Goal: Task Accomplishment & Management: Complete application form

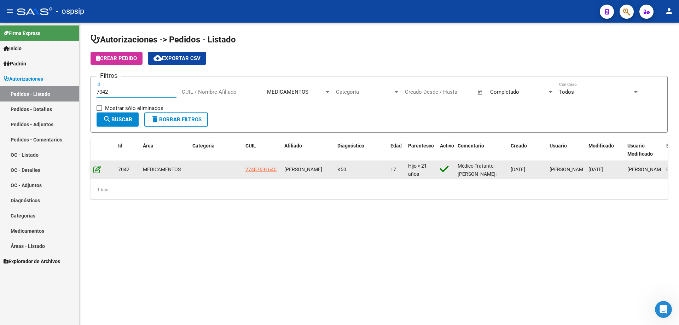
type input "7042"
click at [100, 171] on icon at bounding box center [96, 170] width 7 height 8
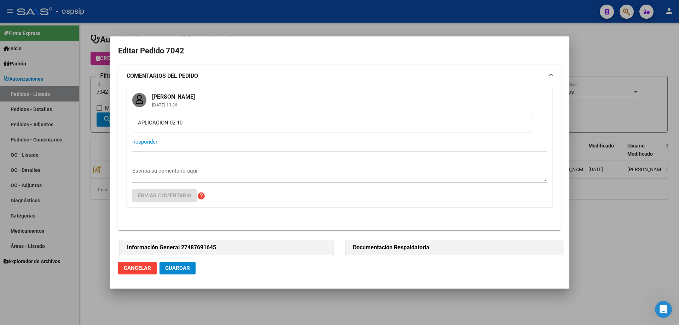
type input "[GEOGRAPHIC_DATA], [PERSON_NAME] 2858"
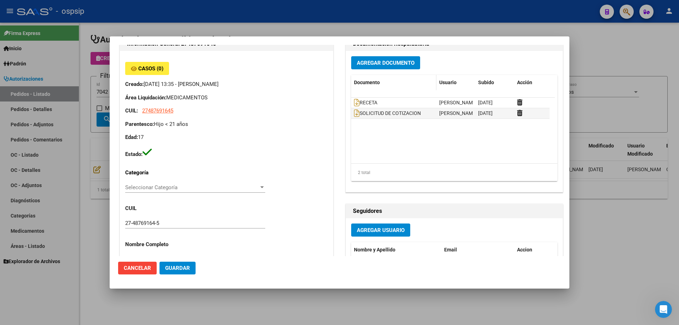
scroll to position [107, 0]
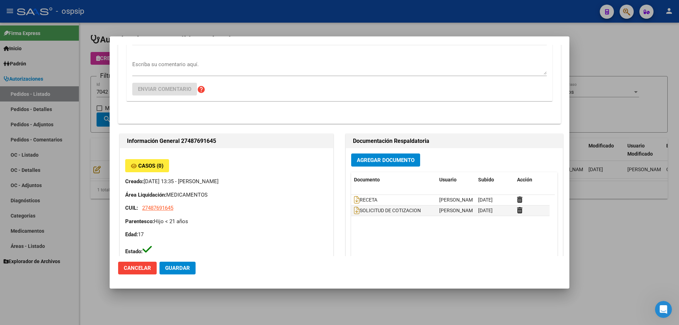
click at [381, 161] on span "Agregar Documento" at bounding box center [386, 160] width 58 height 6
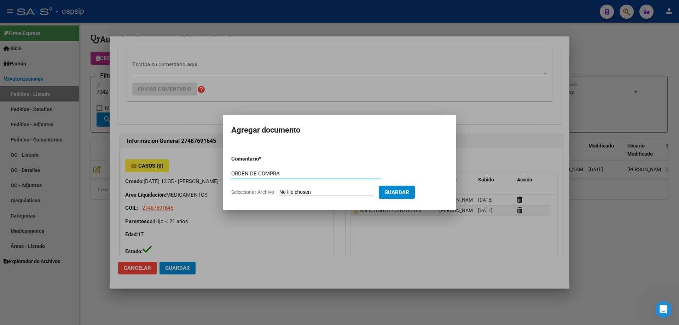
type input "ORDEN DE COMPRA"
type input "C:\fakepath\OC 7042 [PERSON_NAME] MEJORA (1).pdf"
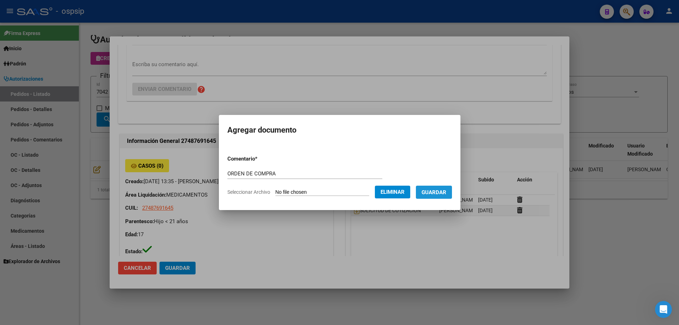
click at [448, 198] on button "Guardar" at bounding box center [434, 192] width 36 height 13
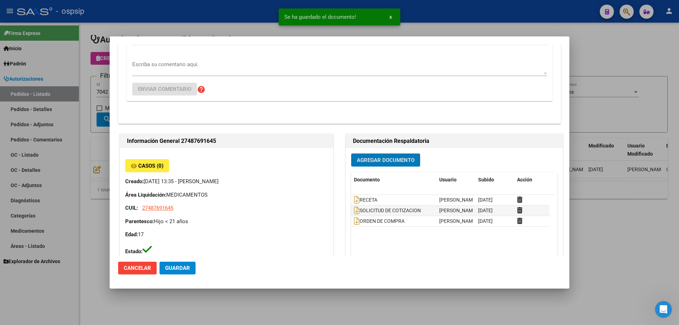
click at [67, 191] on div at bounding box center [339, 162] width 679 height 325
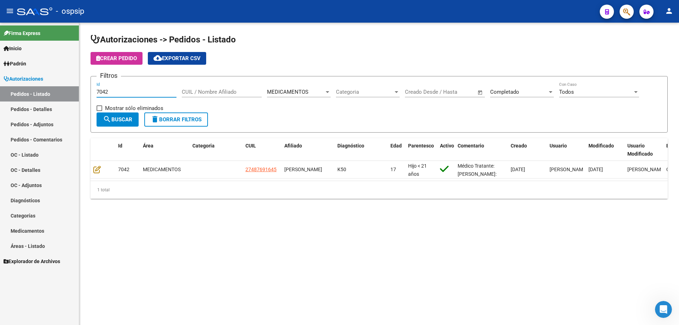
drag, startPoint x: 143, startPoint y: 92, endPoint x: 0, endPoint y: 101, distance: 143.2
click at [0, 101] on mat-sidenav-container "Firma Express Inicio Calendario SSS Instructivos Contacto OS Padrón Afiliados E…" at bounding box center [339, 174] width 679 height 303
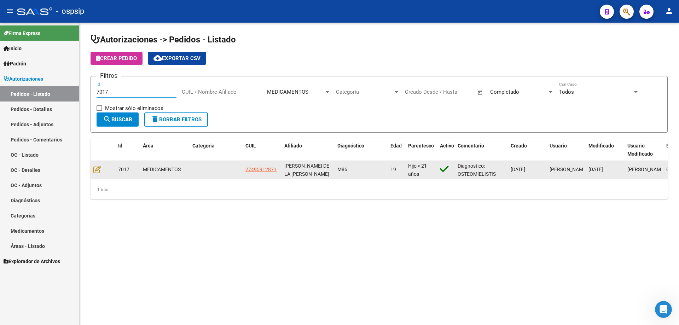
type input "7017"
click at [103, 171] on div at bounding box center [102, 170] width 19 height 8
click at [97, 171] on icon at bounding box center [96, 170] width 7 height 8
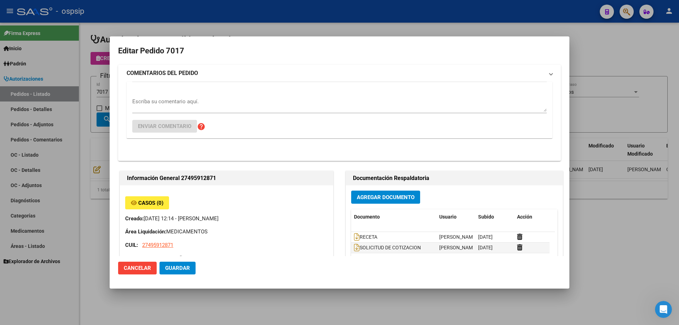
type input "[GEOGRAPHIC_DATA], [PERSON_NAME], [PERSON_NAME] 483"
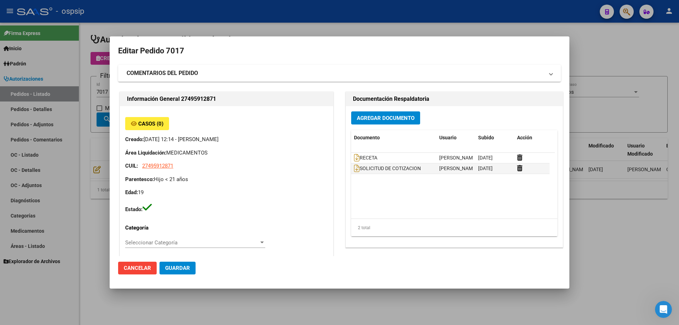
click at [362, 118] on span "Agregar Documento" at bounding box center [386, 118] width 58 height 6
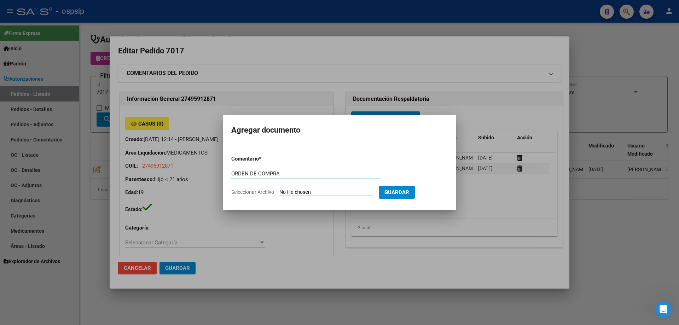
type input "ORDEN DE COMPRA"
type input "C:\fakepath\OC 7017 AUDIFARM (1).pdf"
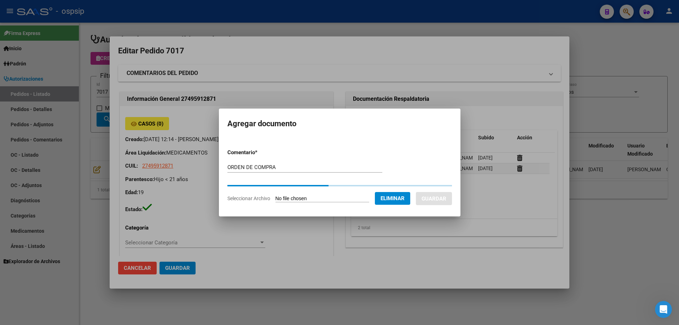
click at [442, 195] on span "Guardar" at bounding box center [434, 198] width 25 height 6
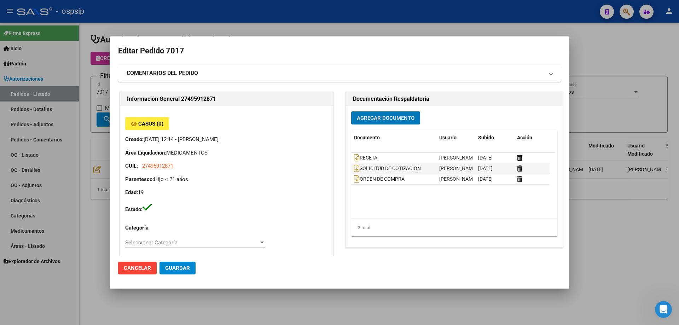
click at [99, 107] on div at bounding box center [339, 162] width 679 height 325
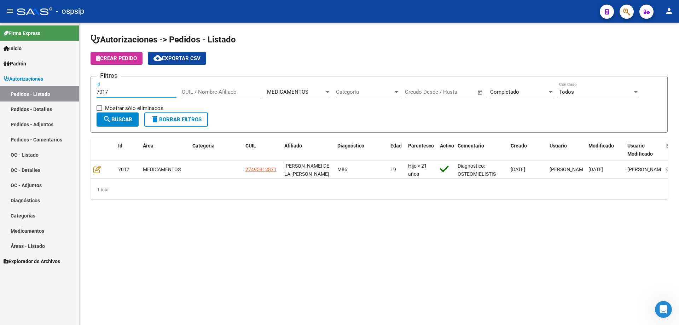
drag, startPoint x: 124, startPoint y: 94, endPoint x: 61, endPoint y: 110, distance: 65.2
click at [61, 110] on mat-sidenav-container "Firma Express Inicio Calendario SSS Instructivos Contacto OS Padrón Afiliados E…" at bounding box center [339, 174] width 679 height 303
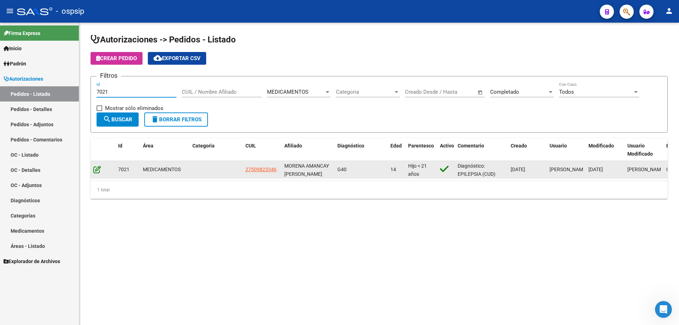
type input "7021"
click at [96, 170] on icon at bounding box center [96, 170] width 7 height 8
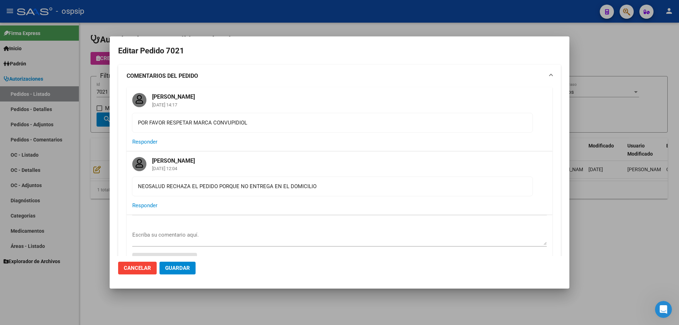
type input "[GEOGRAPHIC_DATA], QUEQUEN, 584 BIS 1574"
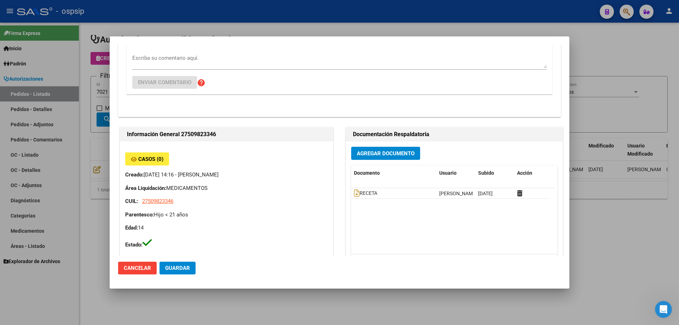
click at [392, 156] on span "Agregar Documento" at bounding box center [386, 153] width 58 height 6
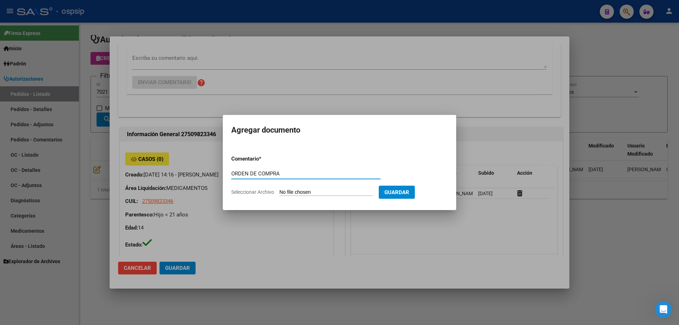
drag, startPoint x: 301, startPoint y: 173, endPoint x: 187, endPoint y: 178, distance: 114.0
click at [187, 178] on div "Editar Pedido 7021 COMENTARIOS DEL PEDIDO [PERSON_NAME] [DATE] 14:17 POR FAVOR …" at bounding box center [339, 162] width 679 height 325
type input "ORDEN DE COMPRA"
click at [301, 193] on input "Seleccionar Archivo" at bounding box center [327, 192] width 94 height 7
type input "C:\fakepath\OC 7021 AVANTAR (1).pdf"
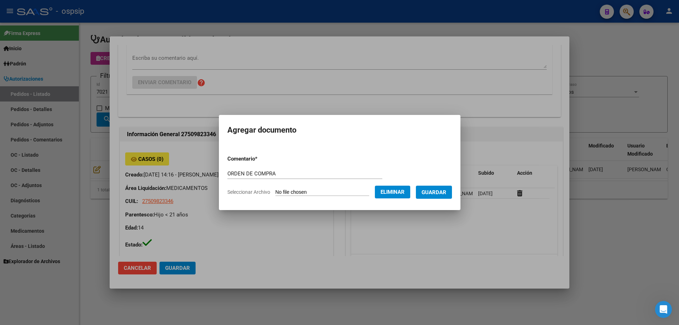
click at [88, 76] on div at bounding box center [339, 162] width 679 height 325
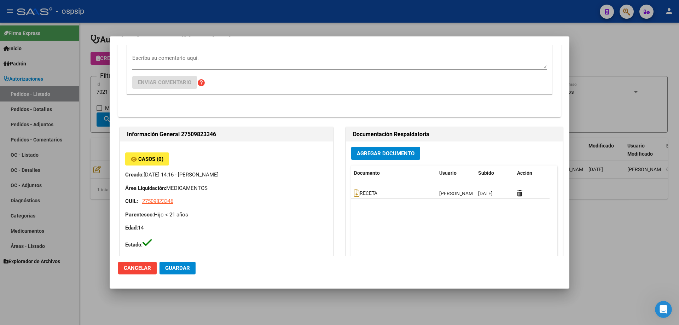
click at [394, 158] on button "Agregar Documento" at bounding box center [385, 153] width 69 height 13
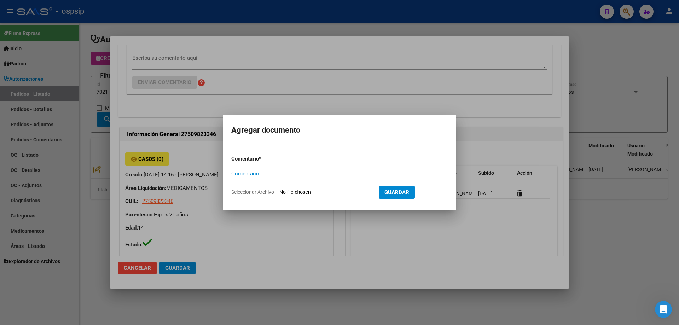
paste input "ORDEN DE COMPRA"
type input "ORDEN DE COMPRA"
click at [299, 191] on input "Seleccionar Archivo" at bounding box center [327, 192] width 94 height 7
type input "C:\fakepath\OC 7021 AVANTAR (1).pdf"
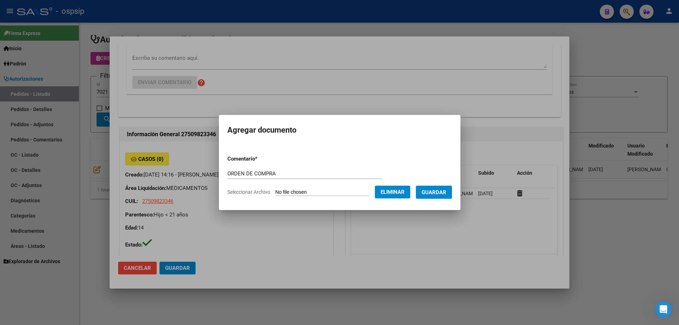
click at [439, 195] on span "Guardar" at bounding box center [434, 192] width 25 height 6
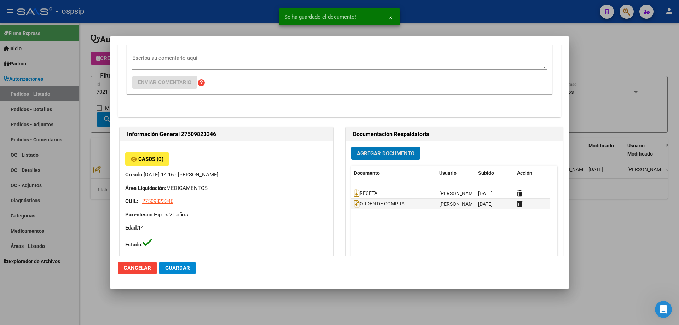
click at [57, 101] on div at bounding box center [339, 162] width 679 height 325
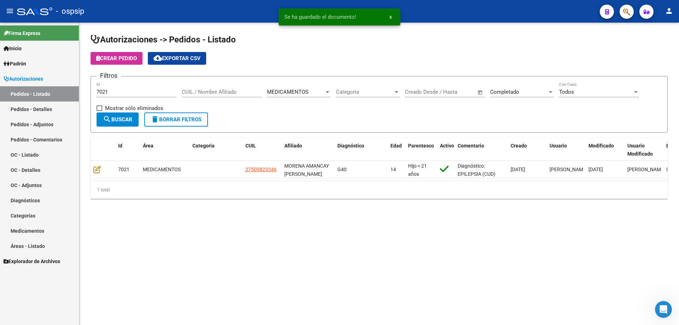
click at [110, 91] on input "7021" at bounding box center [137, 92] width 80 height 6
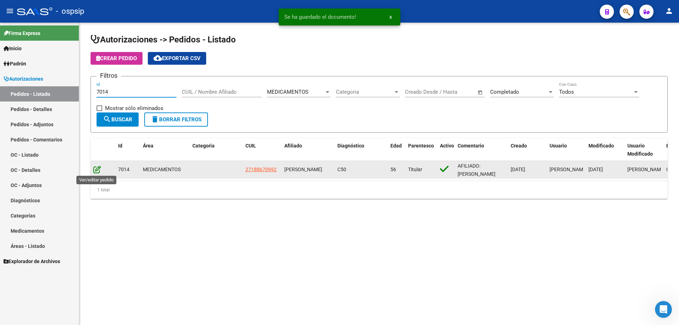
type input "7014"
click at [98, 169] on icon at bounding box center [96, 170] width 7 height 8
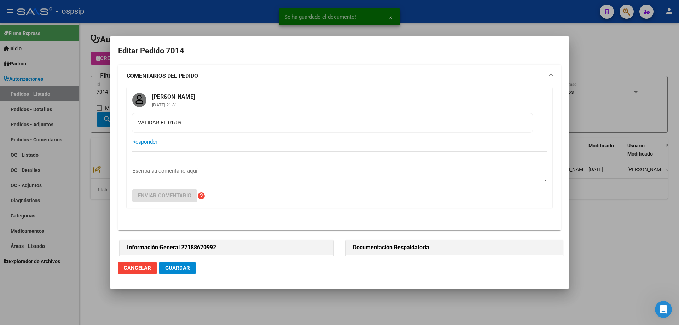
type input "Capital Federal, CABA, [STREET_ADDRESS][PERSON_NAME]"
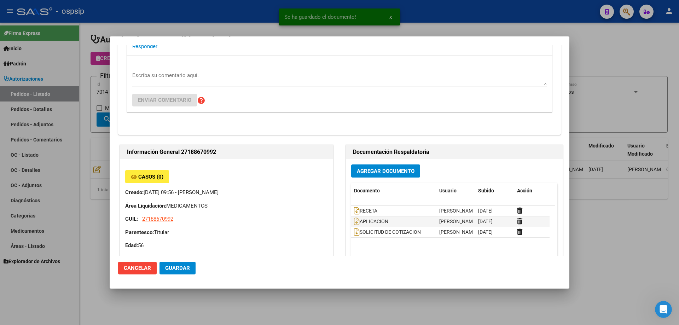
scroll to position [142, 0]
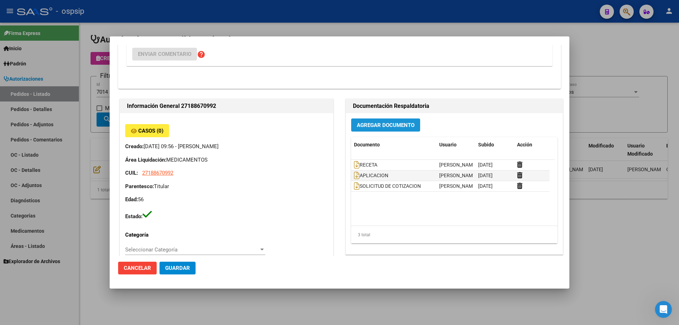
click at [399, 124] on span "Agregar Documento" at bounding box center [386, 125] width 58 height 6
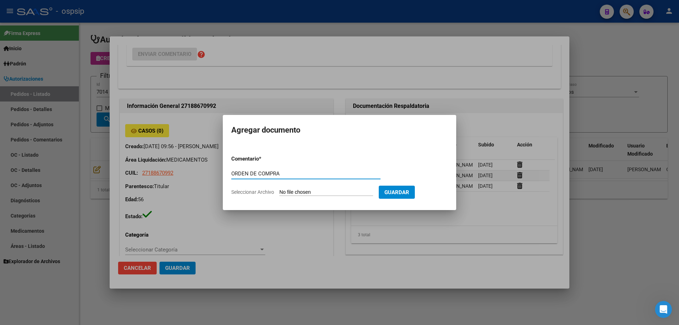
type input "ORDEN DE COMPRA"
click at [307, 194] on input "Seleccionar Archivo" at bounding box center [327, 192] width 94 height 7
type input "C:\fakepath\OC 7014 AVANTFAR (1).pdf"
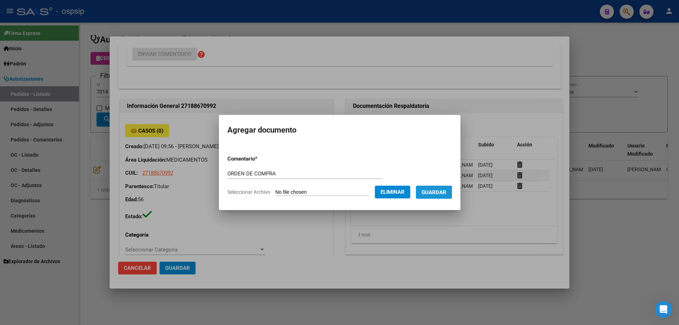
click at [452, 194] on button "Guardar" at bounding box center [434, 192] width 36 height 13
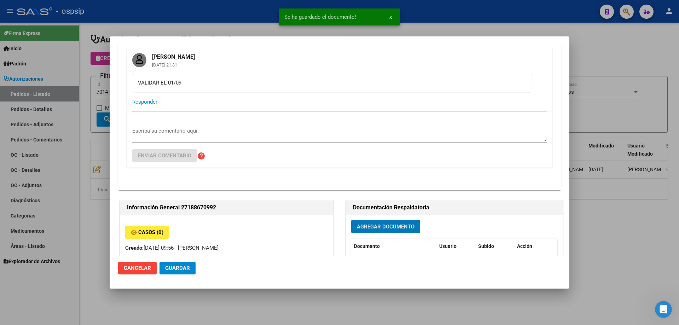
scroll to position [0, 0]
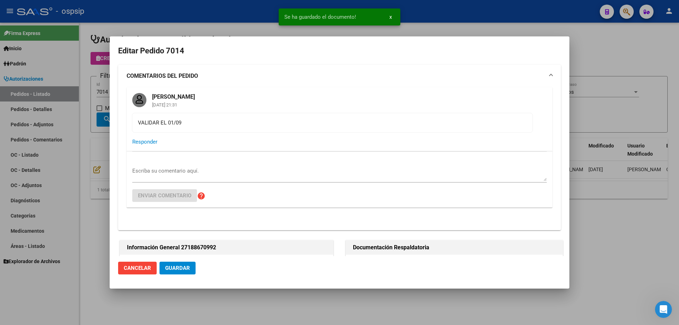
click at [101, 148] on div at bounding box center [339, 162] width 679 height 325
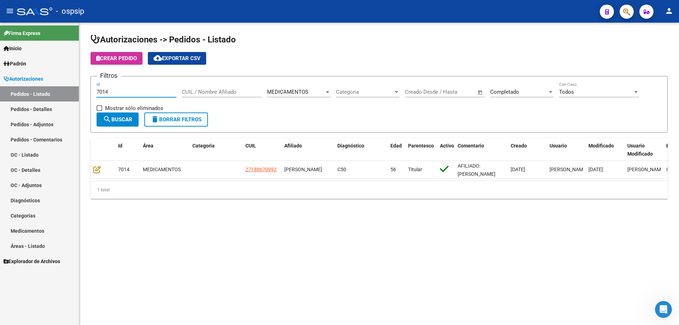
drag, startPoint x: 129, startPoint y: 90, endPoint x: 3, endPoint y: 100, distance: 126.3
click at [3, 101] on mat-sidenav-container "Firma Express Inicio Calendario SSS Instructivos Contacto OS Padrón Afiliados E…" at bounding box center [339, 174] width 679 height 303
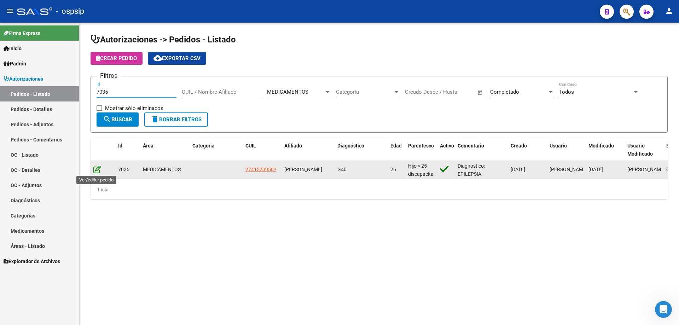
type input "7035"
click at [99, 169] on icon at bounding box center [96, 170] width 7 height 8
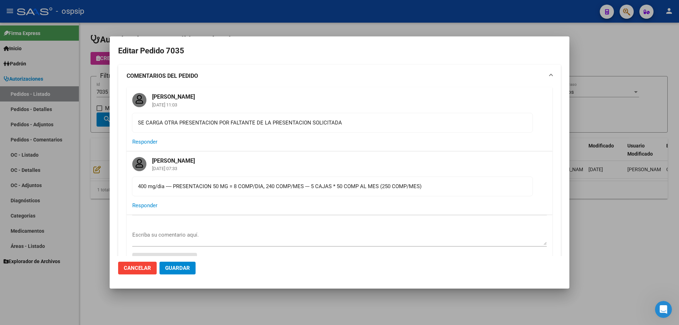
type input "[GEOGRAPHIC_DATA], [PERSON_NAME], [DATE]"
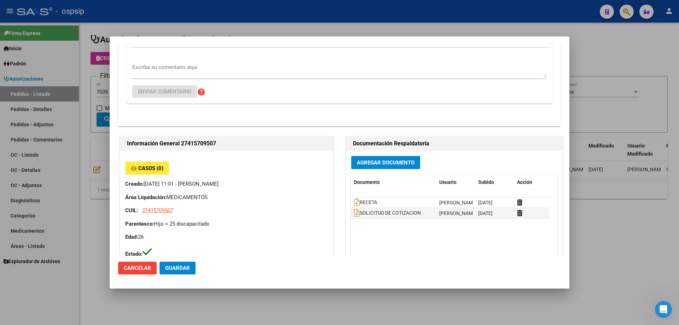
scroll to position [177, 0]
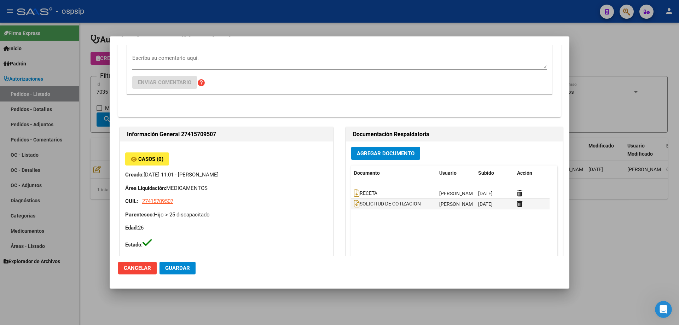
click at [390, 159] on button "Agregar Documento" at bounding box center [385, 153] width 69 height 13
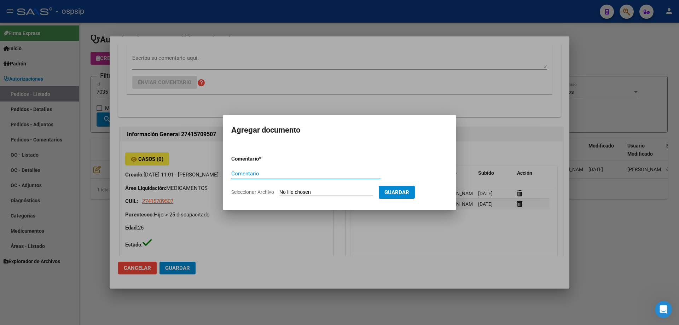
paste input "ORDEN DE COMPRA"
type input "ORDEN DE COMPRA"
click at [301, 192] on input "Seleccionar Archivo" at bounding box center [327, 192] width 94 height 7
click at [123, 203] on div at bounding box center [339, 162] width 679 height 325
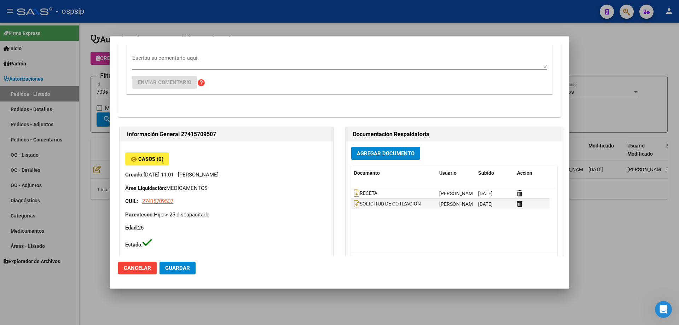
click at [39, 139] on div at bounding box center [339, 162] width 679 height 325
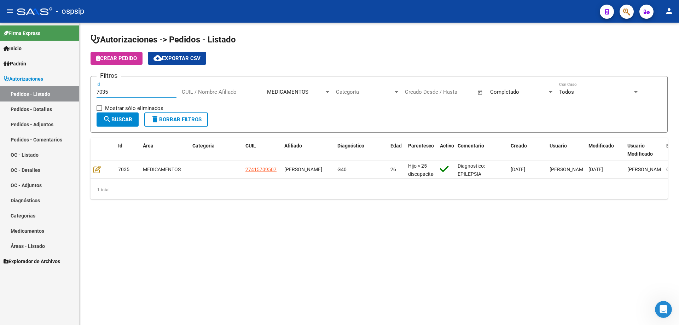
click at [126, 91] on input "7035" at bounding box center [137, 92] width 80 height 6
type input "7"
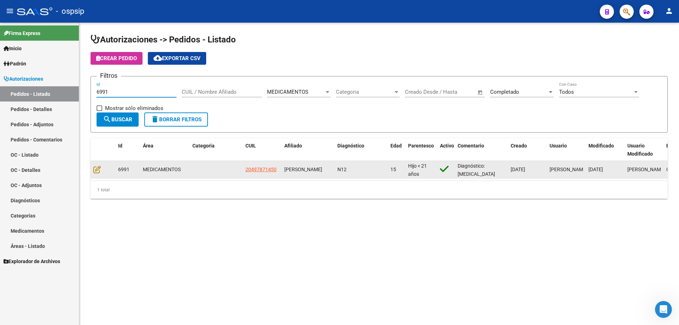
type input "6991"
drag, startPoint x: 95, startPoint y: 173, endPoint x: 95, endPoint y: 167, distance: 6.0
click at [95, 172] on div at bounding box center [102, 170] width 19 height 8
click at [100, 170] on icon at bounding box center [96, 170] width 7 height 8
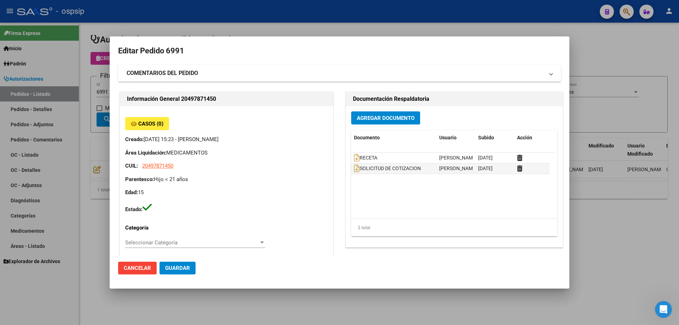
type input "[PERSON_NAME], EL RESGUARDO, MANZANA A CASA 47"
click at [402, 115] on span "Agregar Documento" at bounding box center [386, 118] width 58 height 6
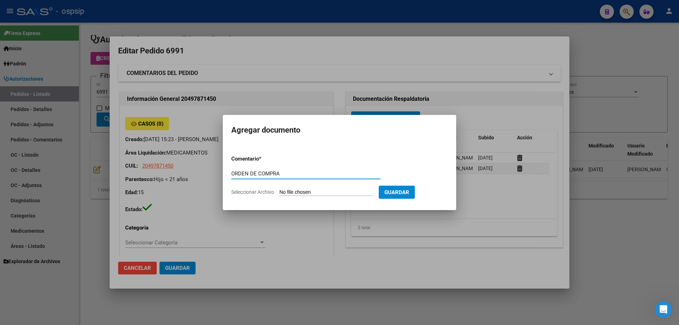
type input "ORDEN DE COMPRA"
type input "C:\fakepath\OC 6991 SCIENZA (1).pdf"
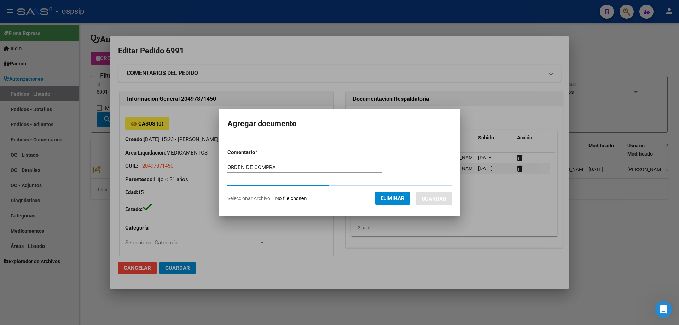
click at [446, 197] on button "Guardar" at bounding box center [434, 198] width 36 height 13
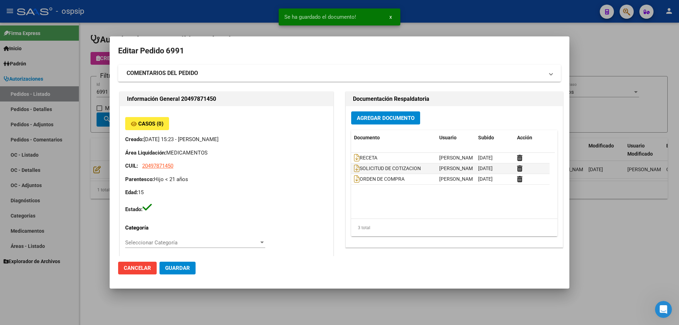
drag, startPoint x: 281, startPoint y: 172, endPoint x: 200, endPoint y: 172, distance: 81.0
click at [200, 172] on div "Casos (0) Creado: [DATE] 15:23 - [PERSON_NAME] Área Liquidación: MEDICAMENTOS C…" at bounding box center [226, 165] width 203 height 96
drag, startPoint x: 379, startPoint y: 179, endPoint x: 357, endPoint y: 179, distance: 21.9
click at [357, 179] on div "ORDEN DE COMPRA" at bounding box center [394, 179] width 80 height 8
copy span "ORDEN DE COMPRA"
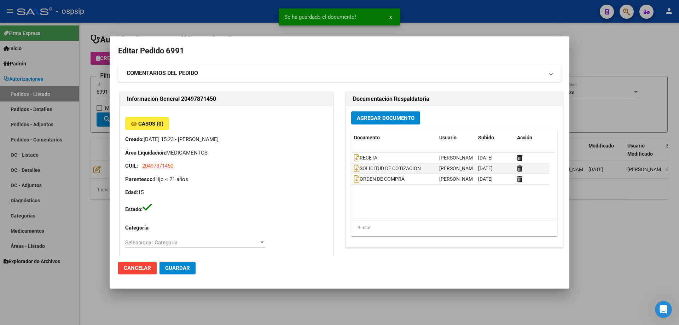
click at [97, 80] on div at bounding box center [339, 162] width 679 height 325
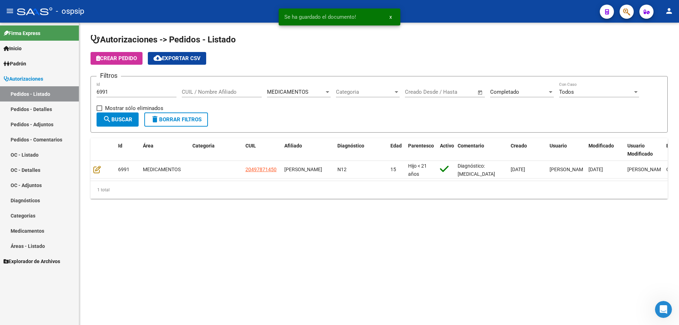
click at [115, 93] on input "6991" at bounding box center [137, 92] width 80 height 6
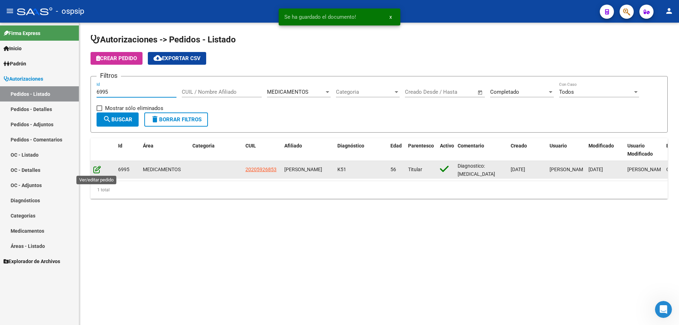
type input "6995"
click at [99, 170] on icon at bounding box center [96, 170] width 7 height 8
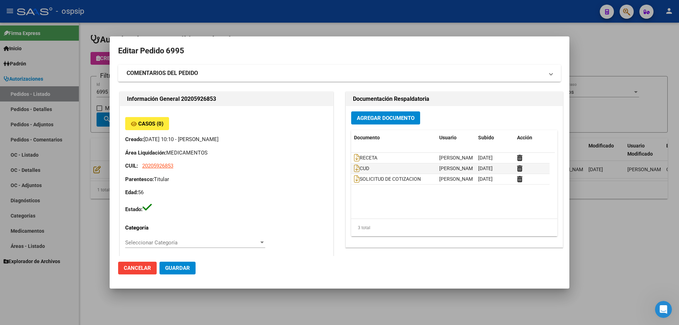
type input "[GEOGRAPHIC_DATA], [PERSON_NAME], [PERSON_NAME][STREET_ADDRESS]"
click at [384, 122] on button "Agregar Documento" at bounding box center [385, 117] width 69 height 13
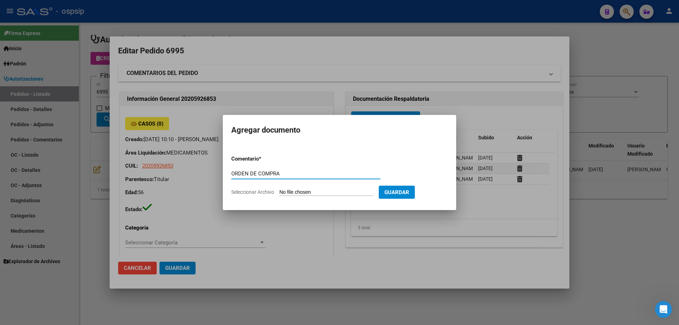
type input "ORDEN DE COMPRA"
click at [311, 192] on input "Seleccionar Archivo" at bounding box center [327, 192] width 94 height 7
type input "C:\fakepath\OC 6995 SCIENZA (1).pdf"
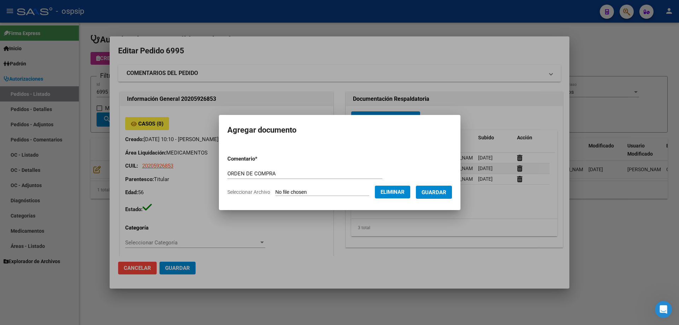
click at [443, 193] on span "Guardar" at bounding box center [434, 192] width 25 height 6
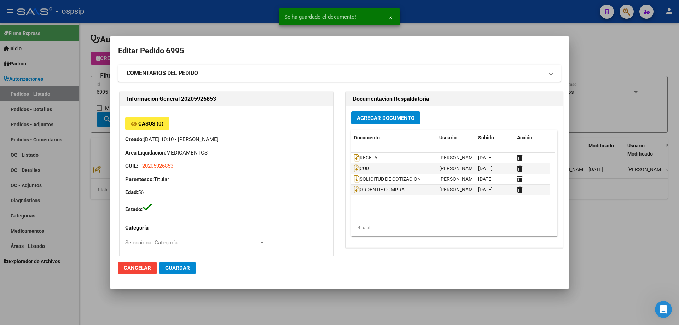
drag, startPoint x: 87, startPoint y: 98, endPoint x: 108, endPoint y: 93, distance: 21.5
click at [88, 97] on div at bounding box center [339, 162] width 679 height 325
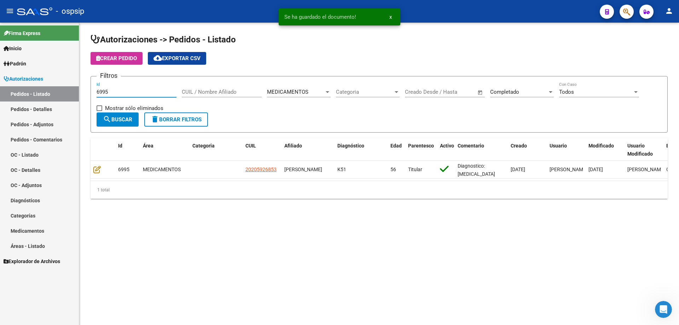
drag, startPoint x: 112, startPoint y: 92, endPoint x: 0, endPoint y: 92, distance: 112.2
click at [0, 92] on mat-sidenav-container "Firma Express Inicio Calendario SSS Instructivos Contacto OS Padrón Afiliados E…" at bounding box center [339, 174] width 679 height 303
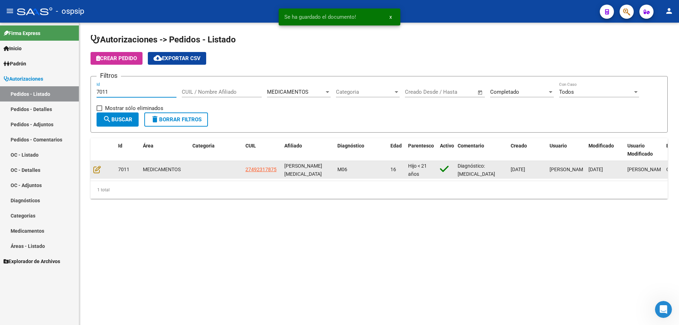
type input "7011"
click at [101, 171] on div at bounding box center [102, 170] width 19 height 8
click at [97, 168] on icon at bounding box center [96, 170] width 7 height 8
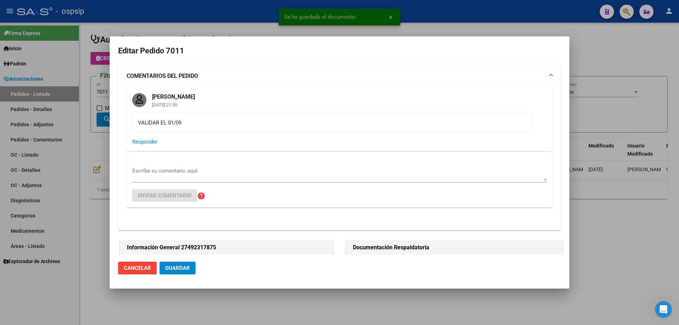
type input "[GEOGRAPHIC_DATA], [PERSON_NAME], SUDAMERICA 6028"
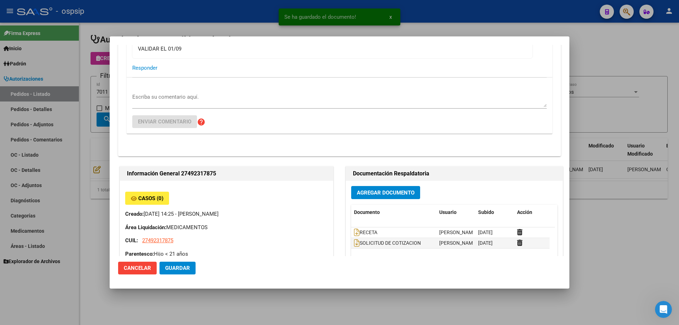
scroll to position [106, 0]
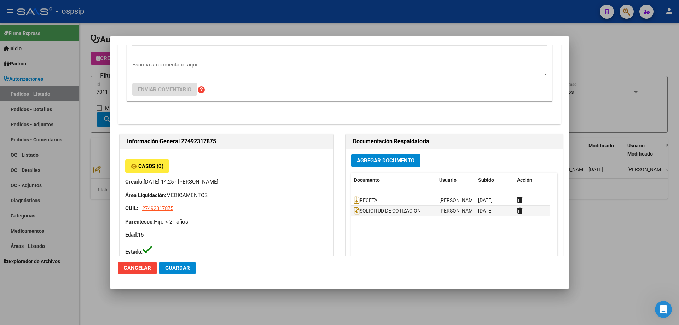
click at [392, 167] on div "Agregar Documento Documento Usuario Subido Acción RECETA [PERSON_NAME] [DATE] S…" at bounding box center [454, 219] width 217 height 141
click at [395, 165] on button "Agregar Documento" at bounding box center [385, 160] width 69 height 13
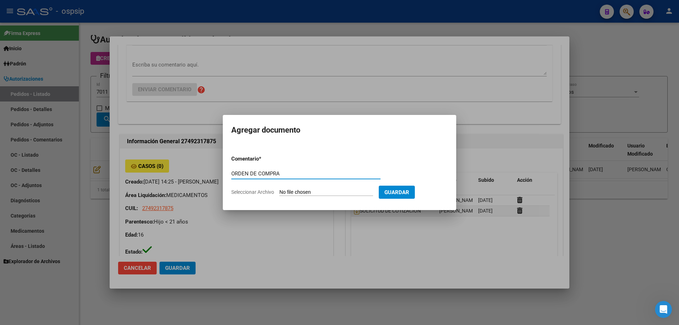
type input "ORDEN DE COMPRA"
click at [323, 195] on input "Seleccionar Archivo" at bounding box center [327, 192] width 94 height 7
type input "C:\fakepath\OC 7011 SCIENZA (1).pdf"
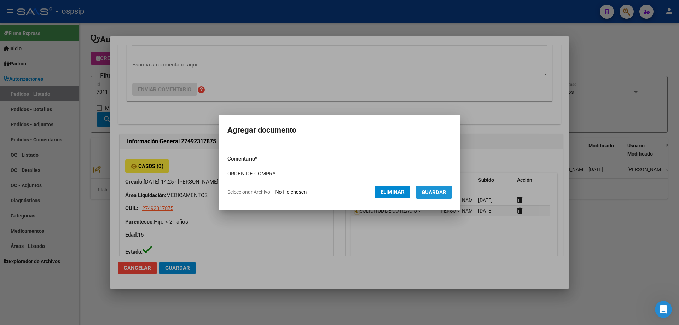
click at [452, 196] on button "Guardar" at bounding box center [434, 192] width 36 height 13
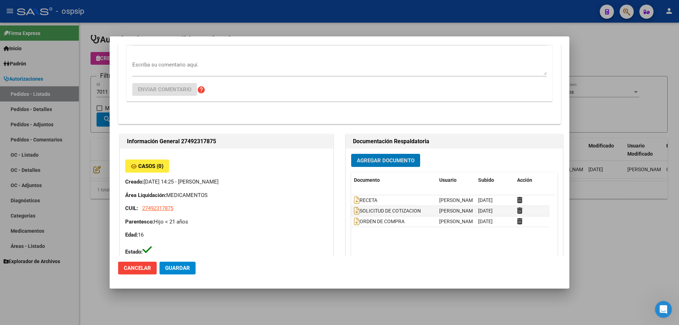
click at [85, 102] on div at bounding box center [339, 162] width 679 height 325
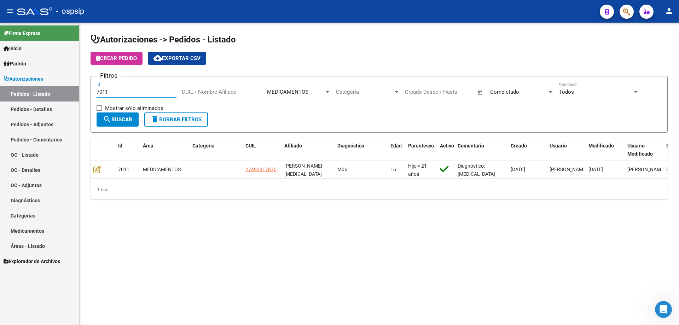
drag, startPoint x: 123, startPoint y: 93, endPoint x: 48, endPoint y: 91, distance: 74.7
click at [48, 91] on mat-sidenav-container "Firma Express Inicio Calendario SSS Instructivos Contacto OS Padrón Afiliados E…" at bounding box center [339, 174] width 679 height 303
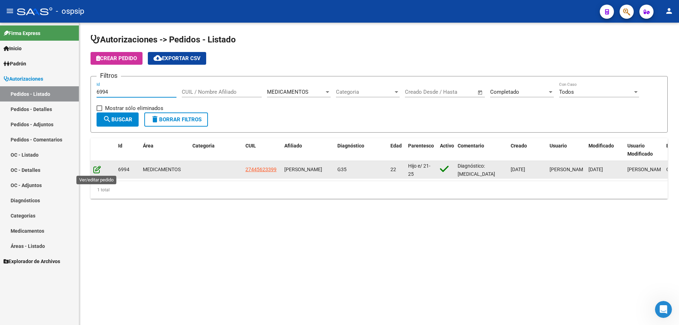
type input "6994"
click at [98, 173] on icon at bounding box center [96, 170] width 7 height 8
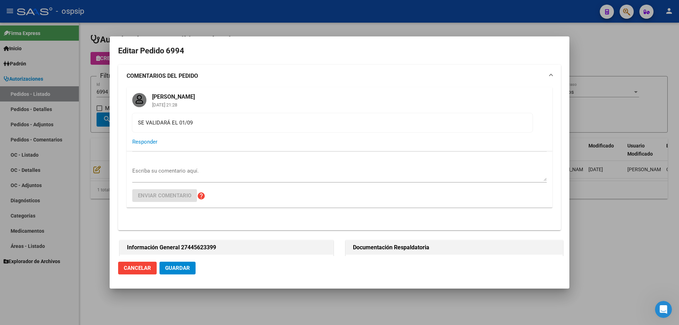
type input "[GEOGRAPHIC_DATA], [PERSON_NAME] 2954"
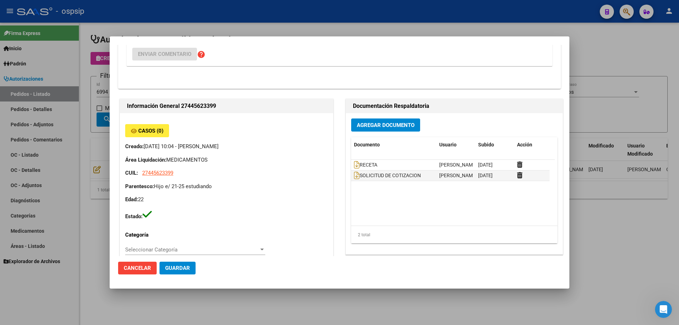
click at [369, 125] on span "Agregar Documento" at bounding box center [386, 125] width 58 height 6
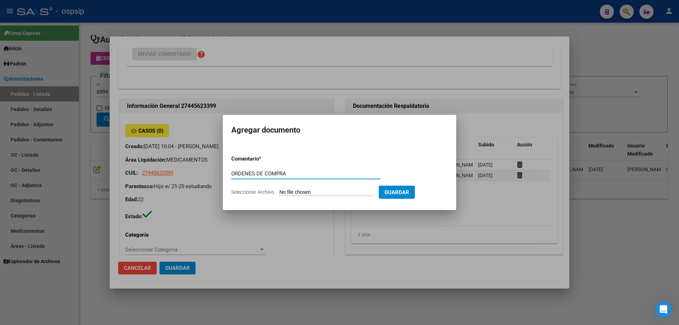
type input "ORDENES DE COMPRA"
type input "C:\fakepath\OC 6994 NEOSALUD (1).pdf"
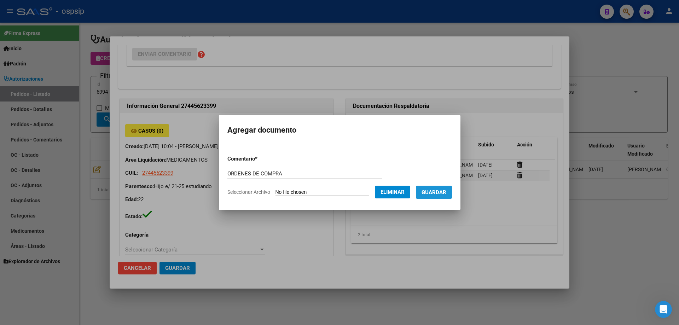
click at [440, 195] on span "Guardar" at bounding box center [434, 192] width 25 height 6
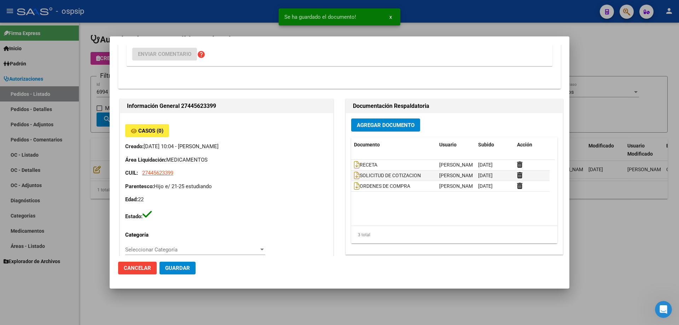
click at [100, 99] on div at bounding box center [339, 162] width 679 height 325
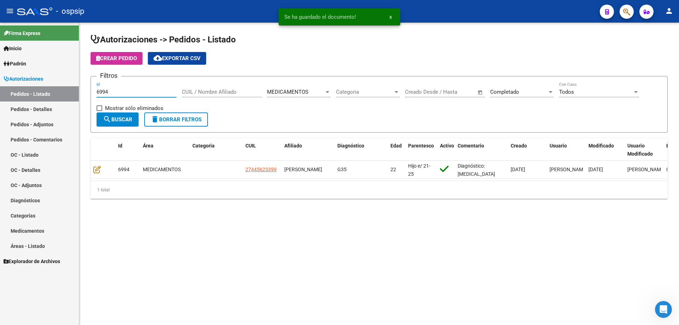
click at [116, 89] on input "6994" at bounding box center [137, 92] width 80 height 6
type input "6996"
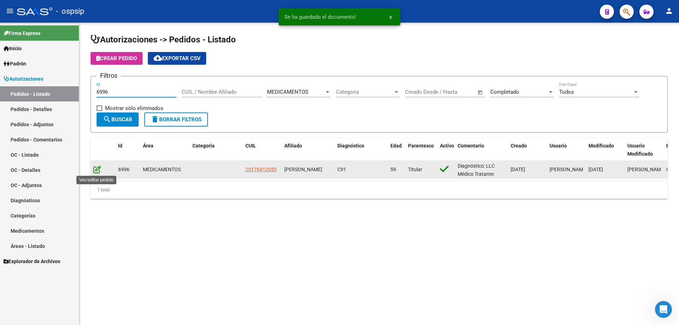
click at [97, 171] on icon at bounding box center [96, 170] width 7 height 8
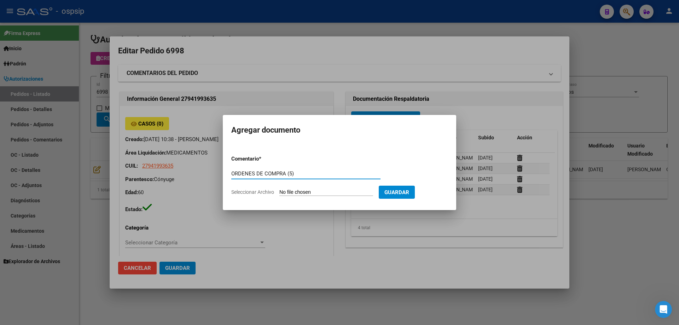
type input "ORDENES DE COMPRA (5)"
click at [298, 194] on input "Seleccionar Archivo" at bounding box center [327, 192] width 94 height 7
type input "C:\fakepath\OC 6998 NEOSALUD (1).pdf"
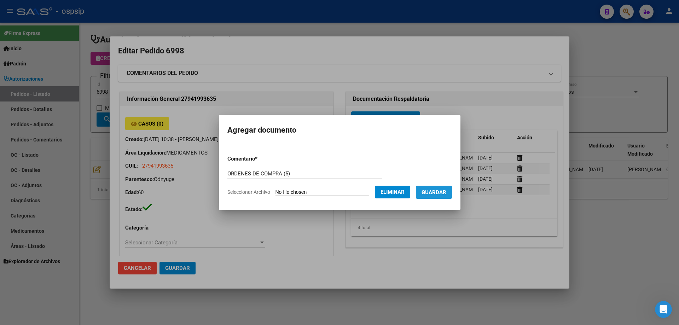
click at [428, 195] on button "Guardar" at bounding box center [434, 192] width 36 height 13
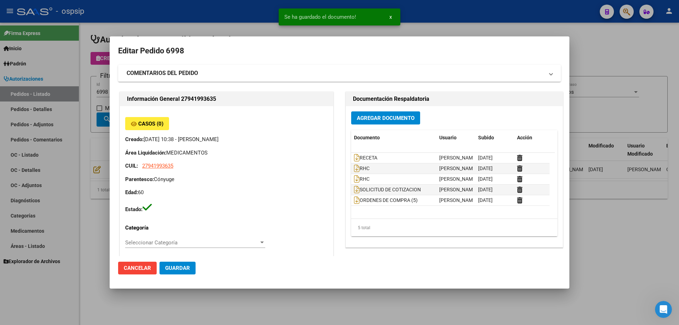
click at [81, 98] on div at bounding box center [339, 162] width 679 height 325
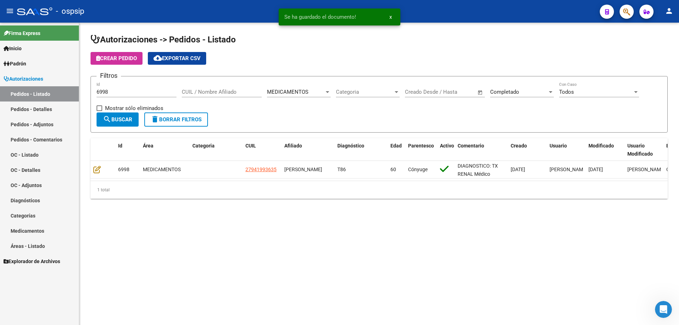
click at [114, 91] on input "6998" at bounding box center [137, 92] width 80 height 6
type input "6"
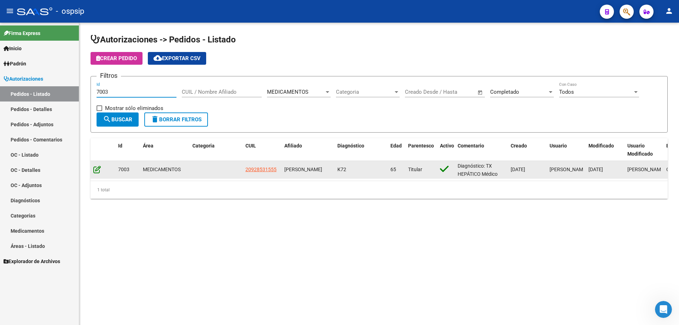
type input "7003"
click at [99, 168] on icon at bounding box center [96, 170] width 7 height 8
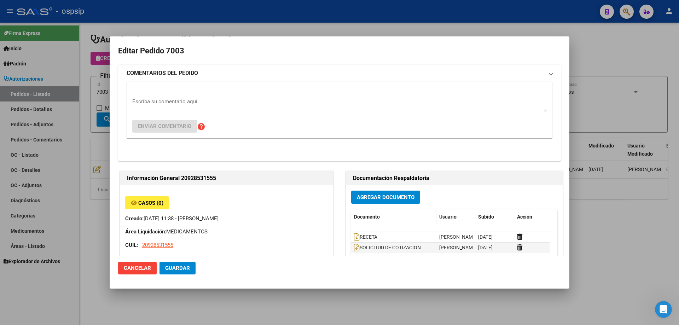
type input "GONZALO DAVID AYALA LANDAU"
type input "Buenos Aires, SARANDI, BARADERO 4070"
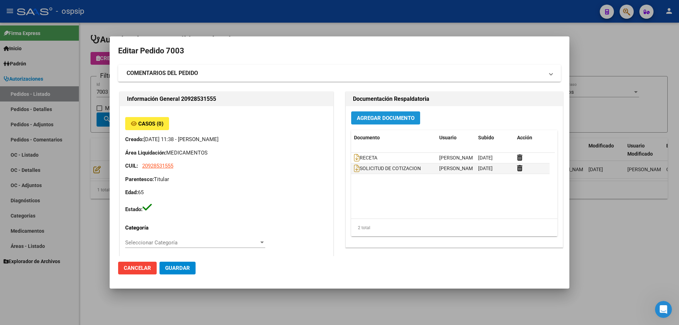
click at [373, 118] on span "Agregar Documento" at bounding box center [386, 118] width 58 height 6
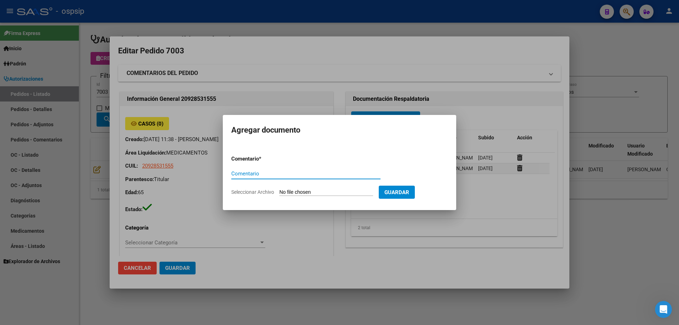
paste input "ORDENES DE COMPRA (5)"
type input "ORDENES DE COMPRA (5)"
click at [317, 192] on input "Seleccionar Archivo" at bounding box center [327, 192] width 94 height 7
type input "C:\fakepath\OC 7003 NEOSALUD (2).pdf"
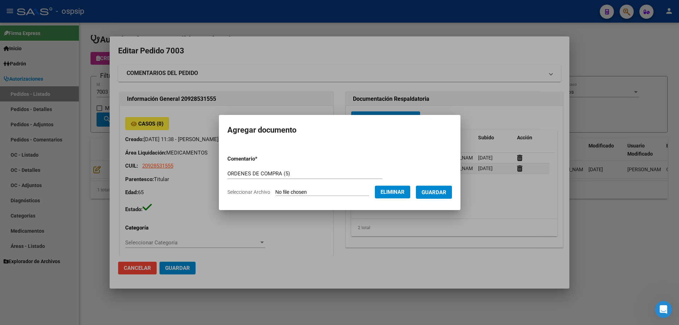
click at [436, 192] on span "Guardar" at bounding box center [434, 192] width 25 height 6
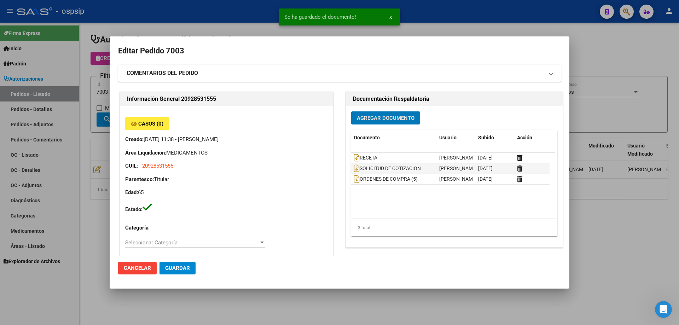
click at [79, 109] on div at bounding box center [339, 162] width 679 height 325
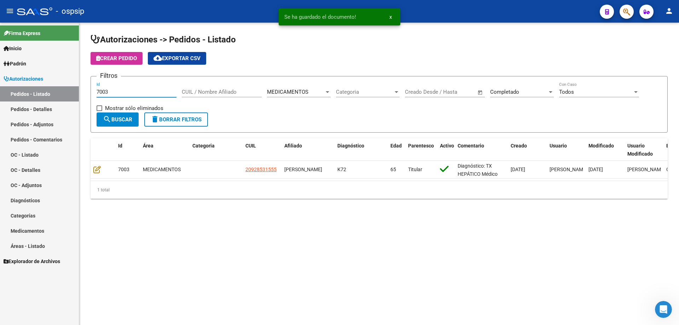
click at [112, 92] on input "7003" at bounding box center [137, 92] width 80 height 6
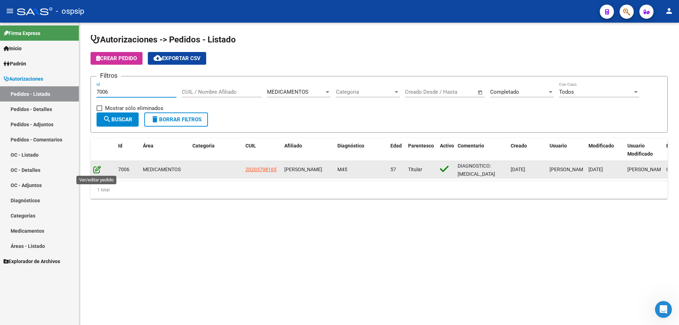
type input "7006"
click at [100, 170] on icon at bounding box center [96, 170] width 7 height 8
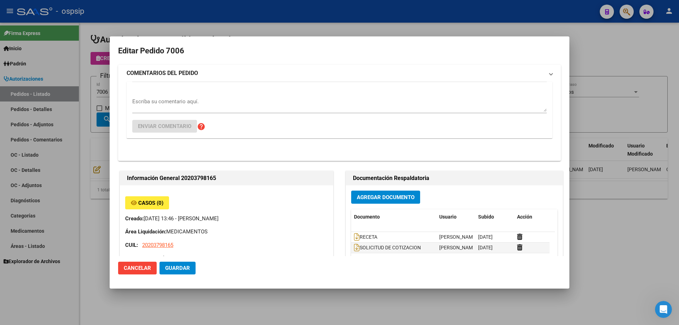
type input "Buenos Aires, TRES DE FEBRERO, NN None"
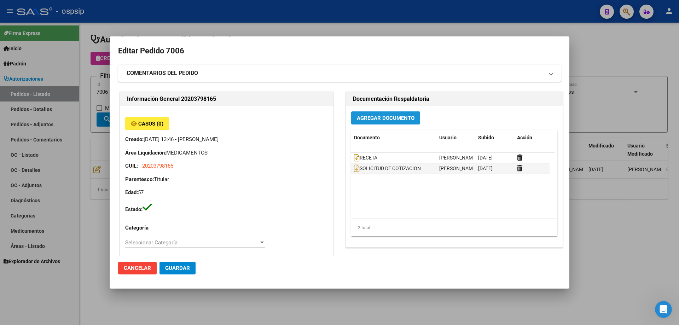
click at [362, 114] on button "Agregar Documento" at bounding box center [385, 117] width 69 height 13
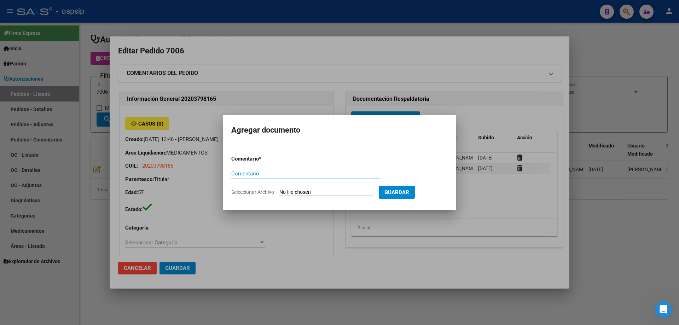
paste input "ORDENES DE COMPRA (5)"
type input "ORDENES DE COMPRA (5)"
click at [303, 186] on form "Comentario * ORDENES DE COMPRA (5) Comentario Seleccionar Archivo Guardar" at bounding box center [339, 176] width 217 height 52
click at [306, 191] on input "Seleccionar Archivo" at bounding box center [327, 192] width 94 height 7
type input "C:\fakepath\OC 7006 NEOSALUD (1).pdf"
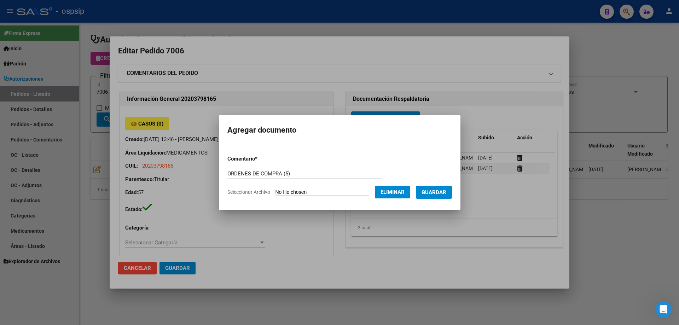
click at [441, 185] on form "Comentario * ORDENES DE COMPRA (5) Comentario Seleccionar Archivo Eliminar Guar…" at bounding box center [340, 176] width 225 height 52
click at [435, 189] on span "Guardar" at bounding box center [434, 192] width 25 height 6
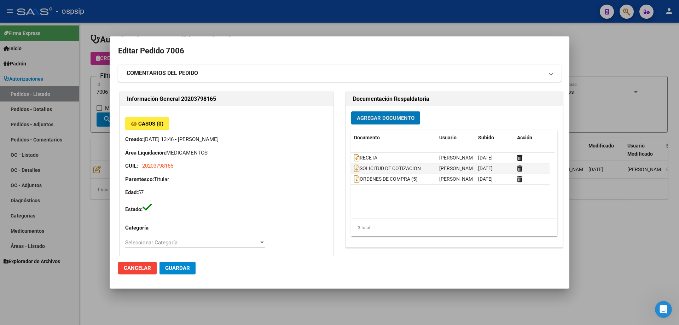
click at [96, 63] on div at bounding box center [339, 162] width 679 height 325
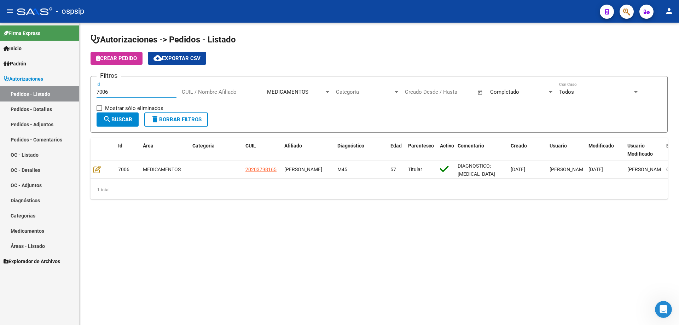
drag, startPoint x: 114, startPoint y: 93, endPoint x: 82, endPoint y: 91, distance: 31.9
click at [82, 91] on div "Autorizaciones -> Pedidos - Listado Crear Pedido cloud_download Exportar CSV Fi…" at bounding box center [379, 122] width 600 height 199
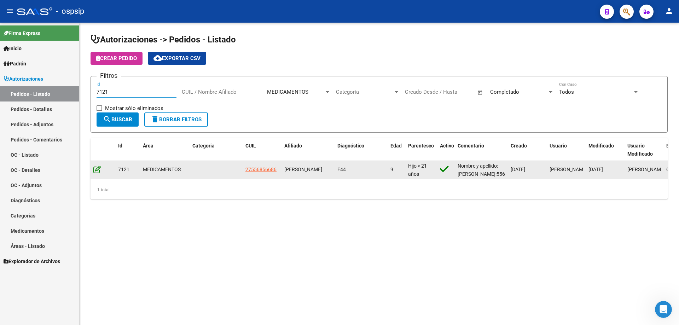
type input "7121"
click at [98, 167] on icon at bounding box center [96, 170] width 7 height 8
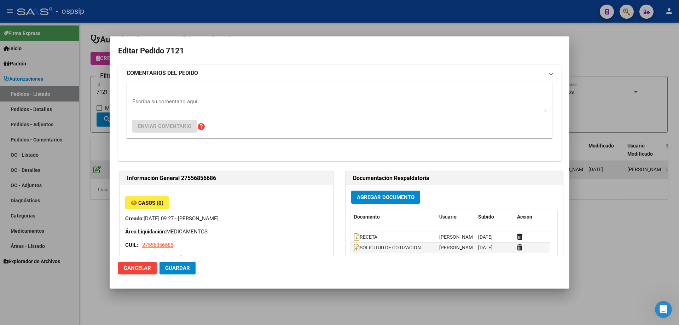
type input "Capital Federal, CABA, BLANES 60"
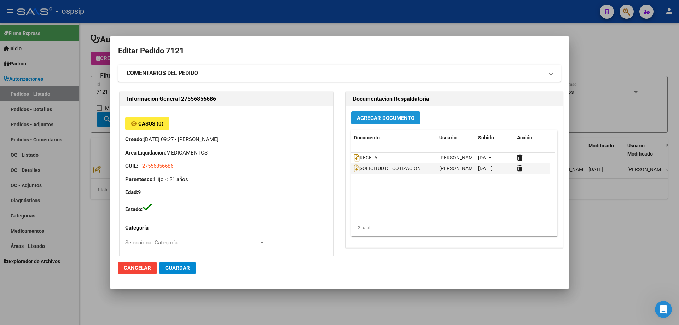
click at [378, 118] on span "Agregar Documento" at bounding box center [386, 118] width 58 height 6
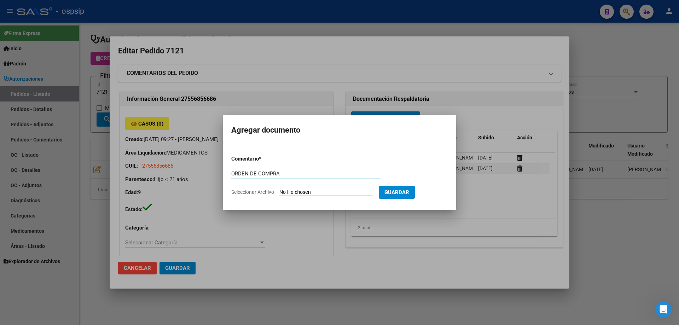
drag, startPoint x: 280, startPoint y: 175, endPoint x: 182, endPoint y: 196, distance: 99.6
click at [182, 196] on div "Editar Pedido 7121 COMENTARIOS DEL PEDIDO Escriba su comentario aquí. Enviar co…" at bounding box center [339, 162] width 679 height 325
type input "ORDEN DE COMPRA"
type input "C:\fakepath\OC 7121BC.pdf"
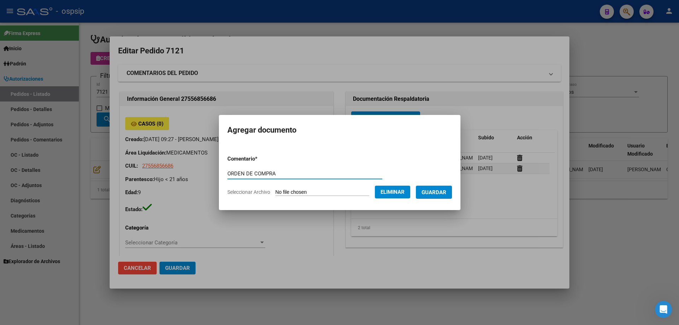
click at [445, 197] on button "Guardar" at bounding box center [434, 192] width 36 height 13
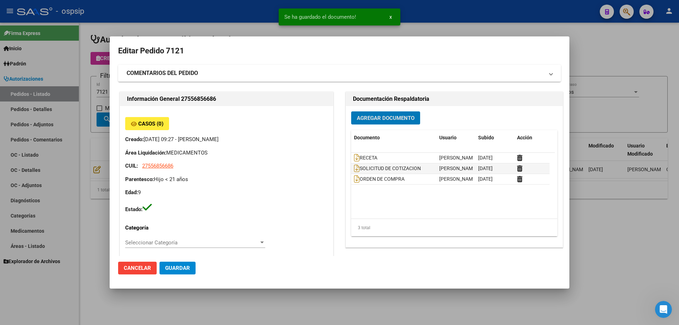
click at [115, 103] on mat-dialog-content "Editar Pedido 7121 COMENTARIOS DEL PEDIDO Escriba su comentario aquí. Enviar co…" at bounding box center [340, 150] width 460 height 211
click at [103, 93] on div at bounding box center [339, 162] width 679 height 325
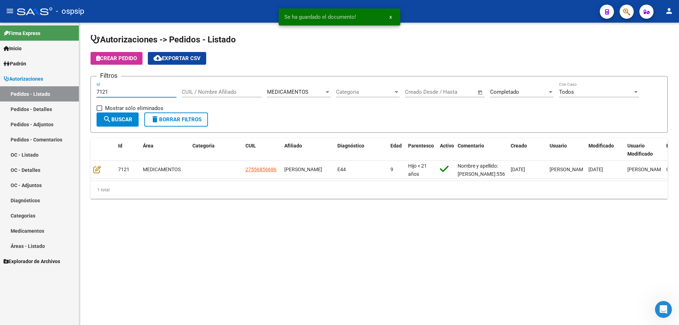
click at [112, 91] on input "7121" at bounding box center [137, 92] width 80 height 6
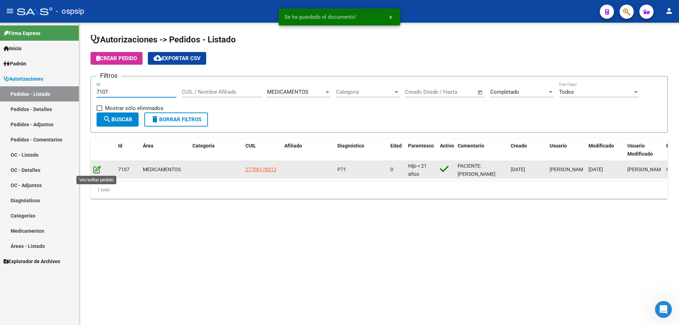
type input "7107"
click at [100, 172] on icon at bounding box center [96, 170] width 7 height 8
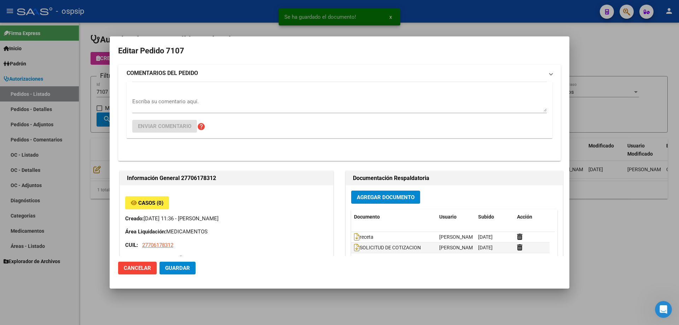
type input "MATEO VILLENA"
type input "Neuquen, BARRIO CONFLUENCIA, COPAHUE 545"
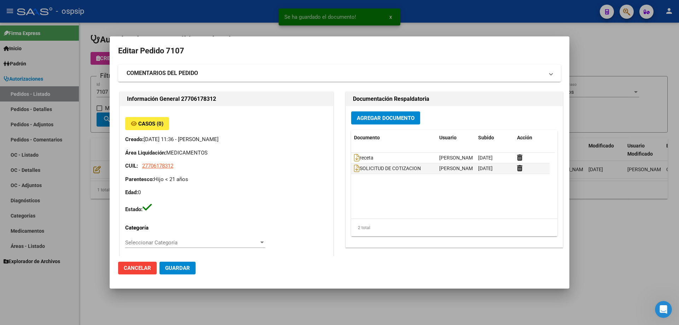
click at [377, 125] on div "Agregar Documento Documento Usuario Subido Acción receta Mariela Perez 08/09/20…" at bounding box center [454, 176] width 217 height 141
click at [377, 119] on span "Agregar Documento" at bounding box center [386, 118] width 58 height 6
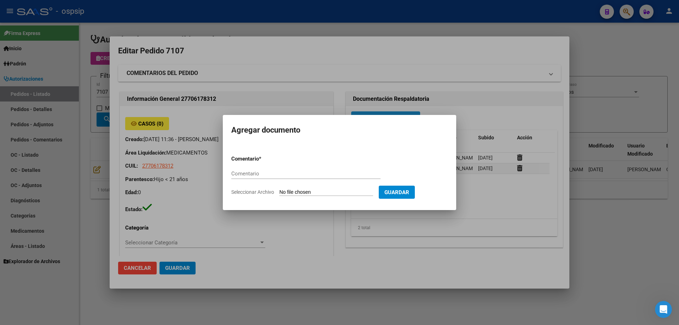
paste input "ORDEN DE COMPRA"
type input "ORDEN DE COMPRA"
click at [312, 193] on input "Seleccionar Archivo" at bounding box center [327, 192] width 94 height 7
type input "C:\fakepath\OC 7107BC.pdf"
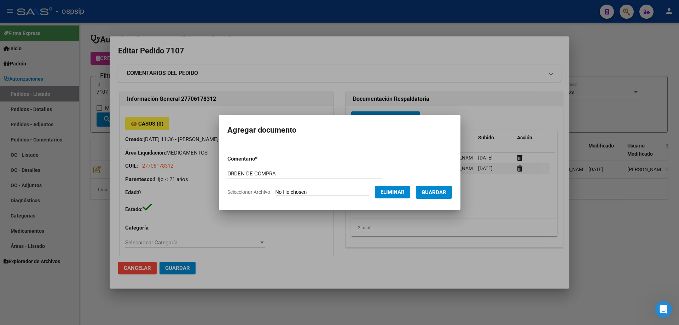
click at [431, 201] on form "Comentario * ORDEN DE COMPRA Comentario Seleccionar Archivo Eliminar Guardar" at bounding box center [340, 176] width 225 height 52
click at [435, 193] on span "Guardar" at bounding box center [434, 192] width 25 height 6
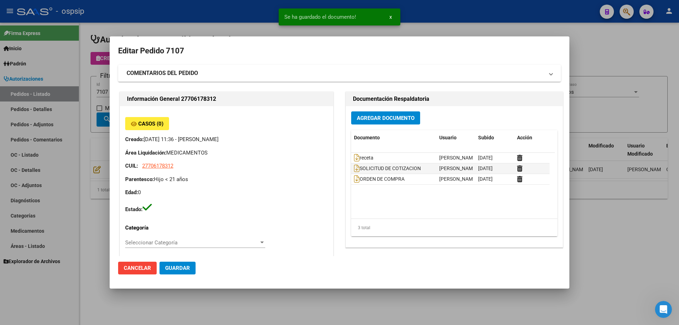
click at [70, 94] on div at bounding box center [339, 162] width 679 height 325
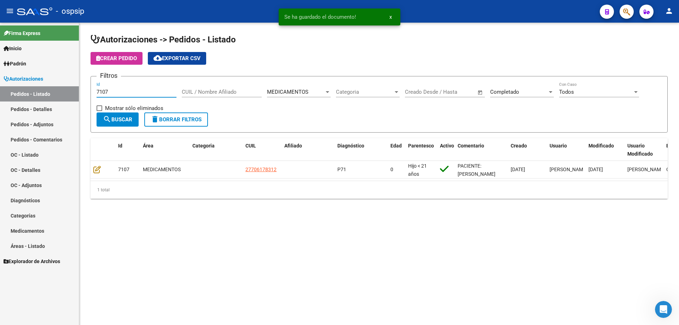
click at [105, 92] on input "7107" at bounding box center [137, 92] width 80 height 6
click at [112, 91] on input "7107" at bounding box center [137, 92] width 80 height 6
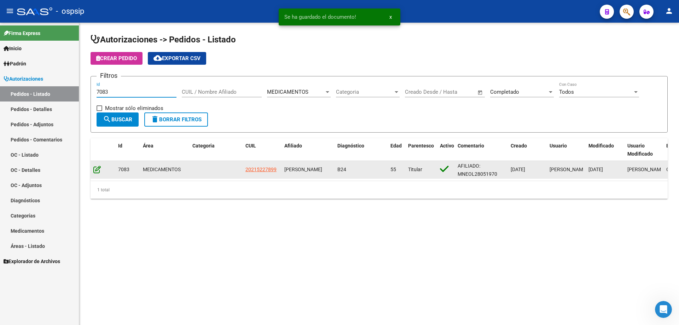
type input "7083"
click at [98, 170] on icon at bounding box center [96, 170] width 7 height 8
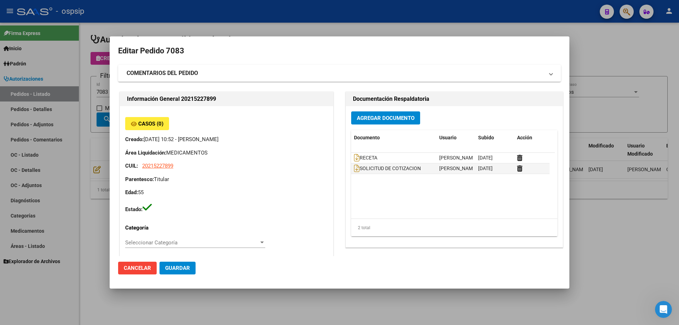
type input "Buenos Aires, SAN JUSTO, PERU 2054, Piso: 2, Departamento: F"
click at [413, 119] on button "Agregar Documento" at bounding box center [385, 117] width 69 height 13
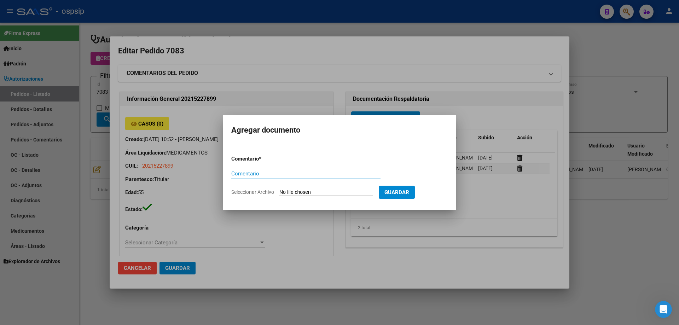
paste input "ORDEN DE COMPRA"
type input "ORDEN DE COMPRA"
type input "C:\fakepath\OC 7083 AVANTFAR.pdf"
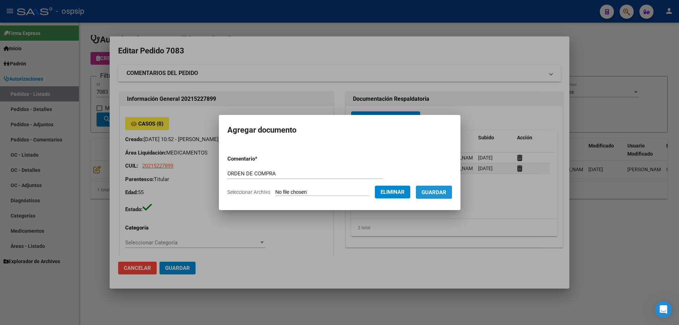
drag, startPoint x: 439, startPoint y: 195, endPoint x: 407, endPoint y: 196, distance: 31.8
click at [439, 195] on span "Guardar" at bounding box center [434, 192] width 25 height 6
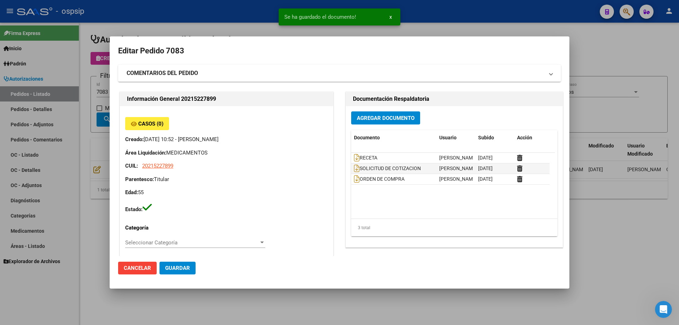
click at [99, 102] on div at bounding box center [339, 162] width 679 height 325
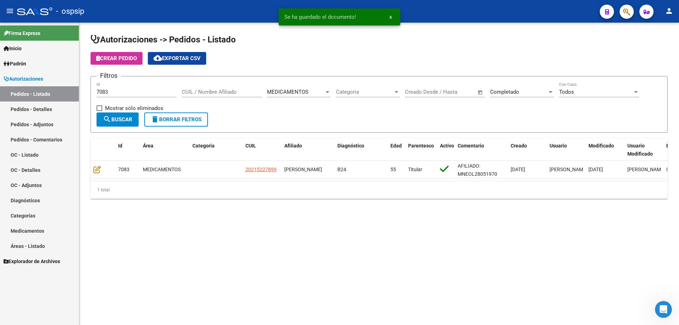
click at [118, 91] on input "7083" at bounding box center [137, 92] width 80 height 6
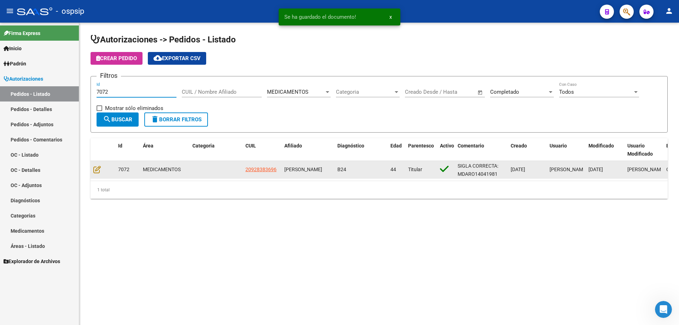
type input "7072"
click at [100, 165] on datatable-body-cell at bounding box center [103, 169] width 25 height 17
click at [99, 166] on icon at bounding box center [96, 170] width 7 height 8
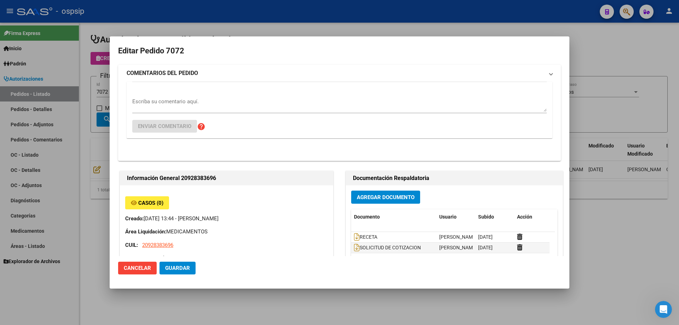
type input "Buenos Aires, LUIS GUILLON, ALFEREZ A BURLANDO 1662"
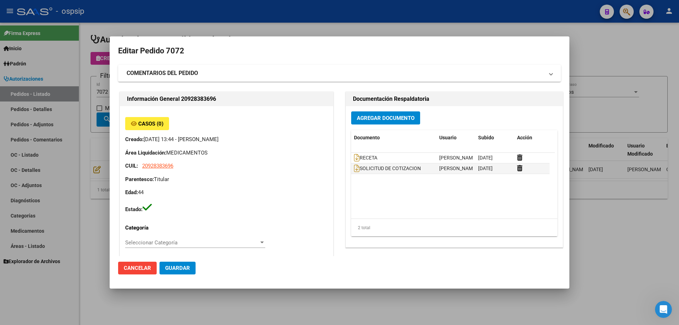
click at [364, 117] on span "Agregar Documento" at bounding box center [386, 118] width 58 height 6
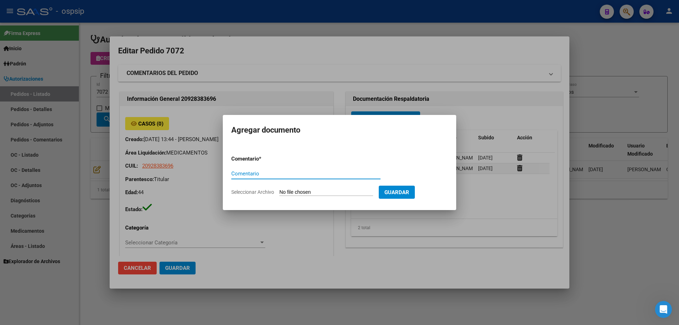
paste input "ORDEN DE COMPRA"
type input "ORDEN DE COMPRA"
type input "C:\fakepath\OC 7072 FEMANI.pdf"
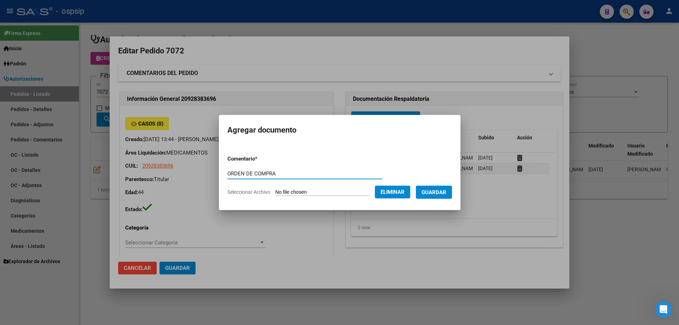
click at [440, 194] on span "Guardar" at bounding box center [434, 192] width 25 height 6
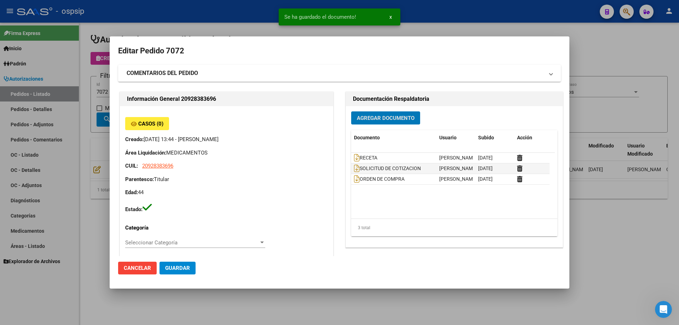
drag, startPoint x: 91, startPoint y: 94, endPoint x: 104, endPoint y: 94, distance: 12.4
click at [92, 94] on div at bounding box center [339, 162] width 679 height 325
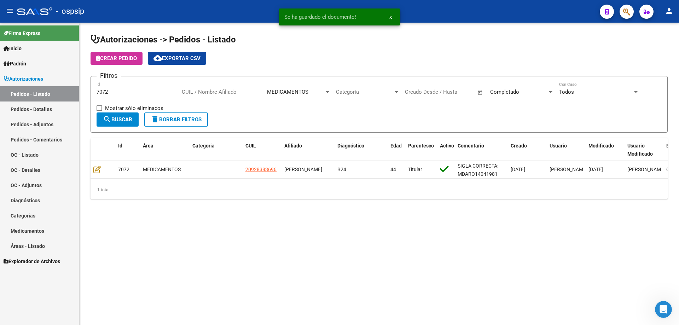
click at [121, 94] on input "7072" at bounding box center [137, 92] width 80 height 6
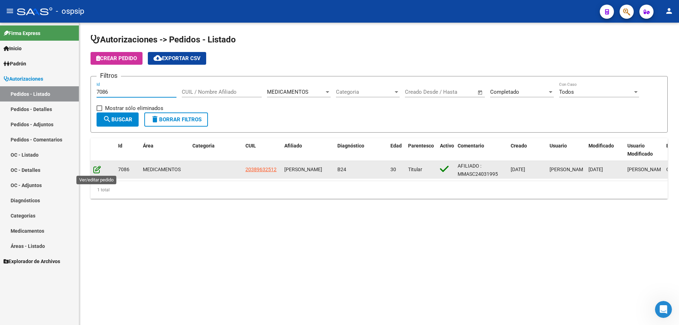
type input "7086"
click at [97, 166] on icon at bounding box center [96, 170] width 7 height 8
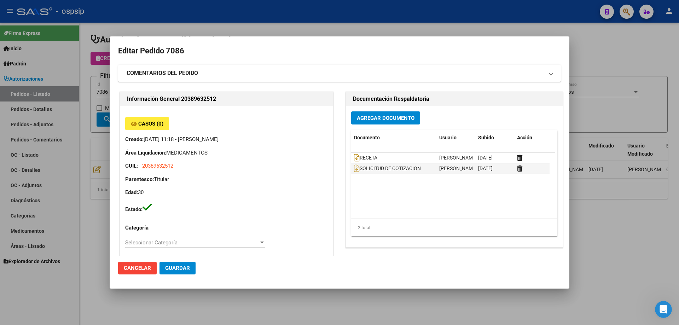
type input "Buenos Aires, PILAR SUR, FRANCISCO PIZARRO 1785, Departamento: CAS"
click at [369, 121] on span "Agregar Documento" at bounding box center [386, 118] width 58 height 6
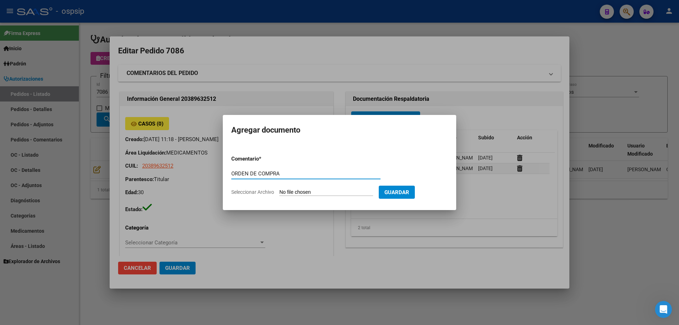
type input "ORDEN DE COMPRA"
type input "C:\fakepath\OC 7086 SCIENZA.pdf"
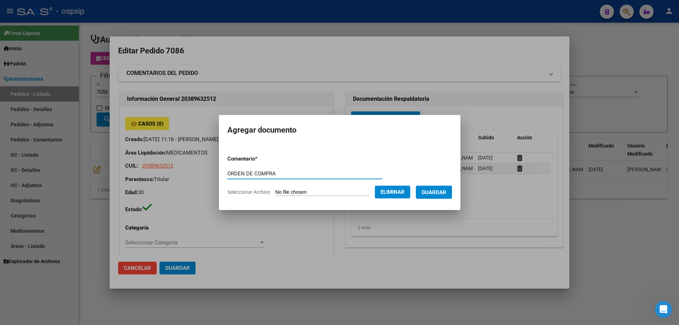
click at [430, 194] on span "Guardar" at bounding box center [434, 192] width 25 height 6
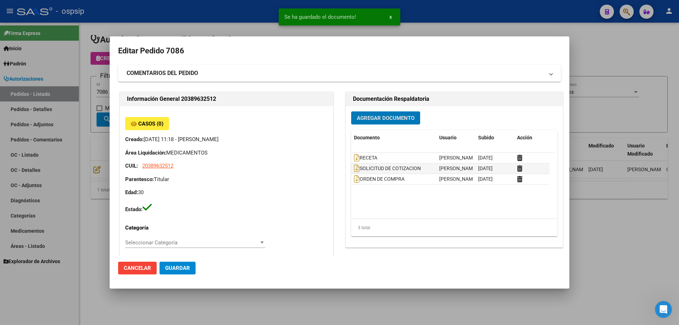
click at [83, 126] on div at bounding box center [339, 162] width 679 height 325
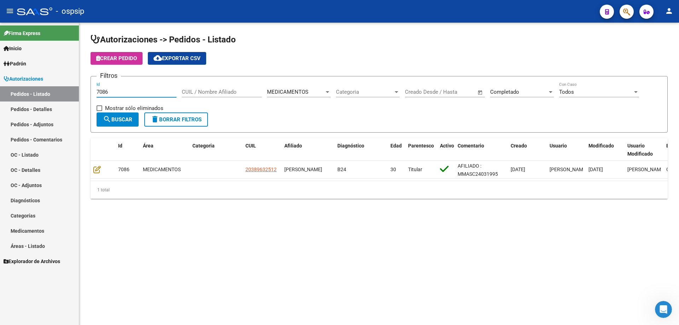
drag, startPoint x: 129, startPoint y: 91, endPoint x: 37, endPoint y: 87, distance: 91.7
click at [34, 95] on mat-sidenav-container "Firma Express Inicio Calendario SSS Instructivos Contacto OS Padrón Afiliados E…" at bounding box center [339, 174] width 679 height 303
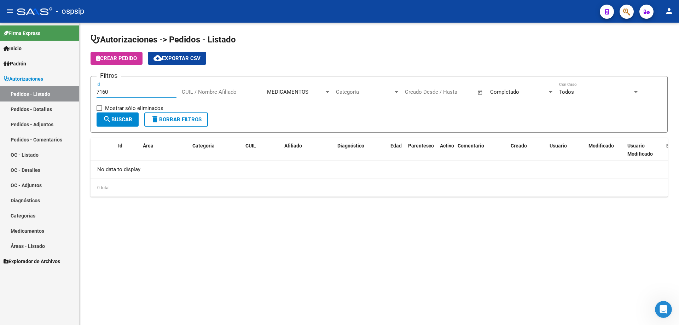
type input "7160"
click at [511, 95] on span "Completado" at bounding box center [504, 92] width 29 height 6
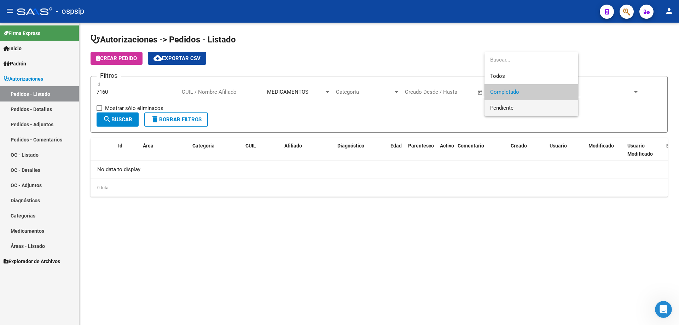
click at [510, 111] on span "Pendiente" at bounding box center [501, 108] width 23 height 6
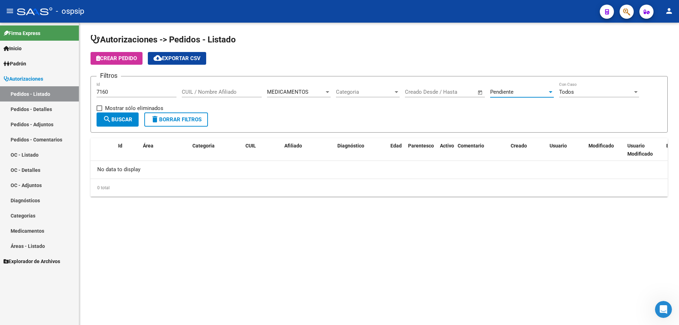
click at [124, 117] on span "search Buscar" at bounding box center [117, 119] width 29 height 6
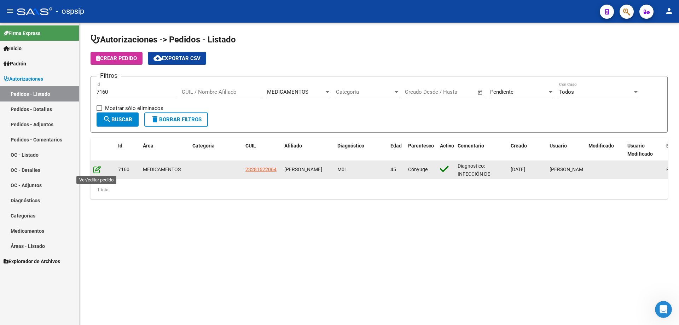
click at [99, 167] on icon at bounding box center [96, 170] width 7 height 8
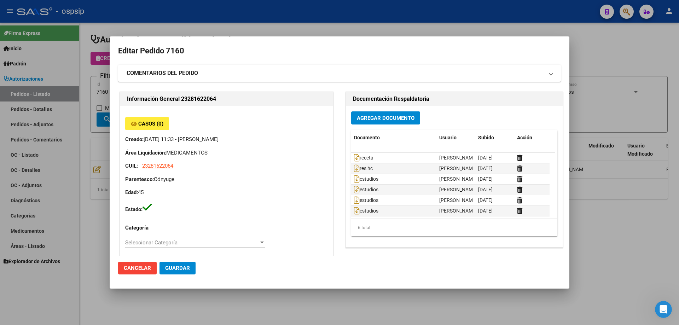
type input "Buenos Aires, LOS POLVORINES, JOSE BENJAMIN GOROSTIAGA 1920"
click at [354, 158] on icon at bounding box center [357, 158] width 6 height 8
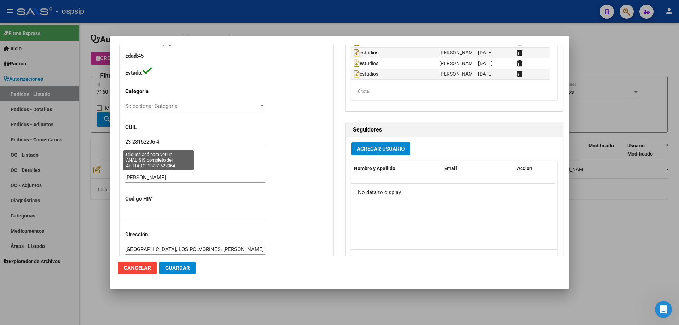
scroll to position [142, 0]
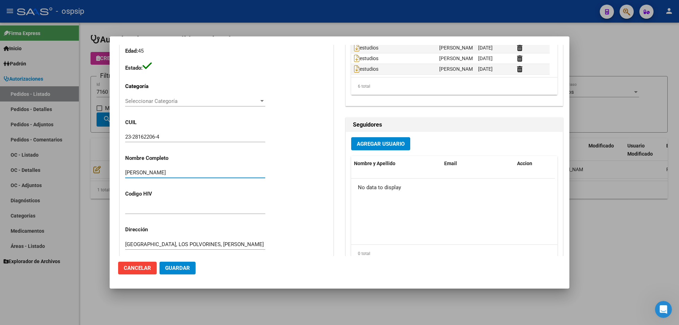
drag, startPoint x: 227, startPoint y: 172, endPoint x: 101, endPoint y: 174, distance: 126.0
click at [101, 174] on div "Editar Pedido 7160 COMENTARIOS DEL PEDIDO Escriba su comentario aquí. Enviar co…" at bounding box center [339, 162] width 679 height 325
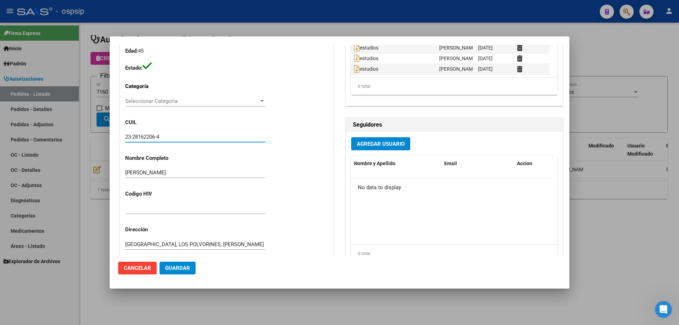
click at [143, 134] on input "23-28162206-4" at bounding box center [195, 137] width 140 height 6
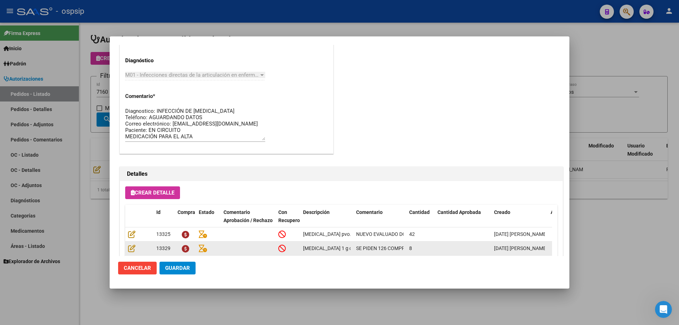
scroll to position [389, 0]
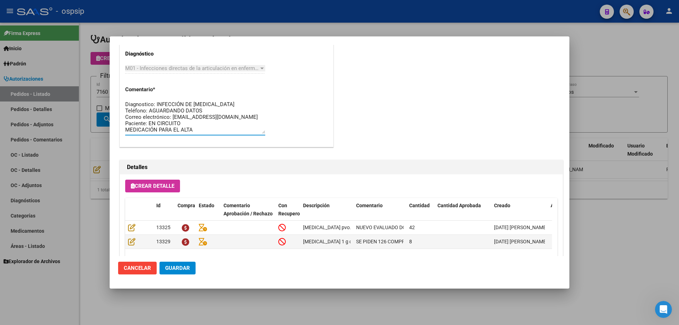
drag, startPoint x: 226, startPoint y: 105, endPoint x: 156, endPoint y: 103, distance: 69.7
click at [156, 103] on textarea "Diagnostico: INFECCIÓN DE ARTRODESIS Teléfono: AGUARDANDO DATOS Correo electrón…" at bounding box center [195, 116] width 140 height 33
